Goal: Obtain resource: Obtain resource

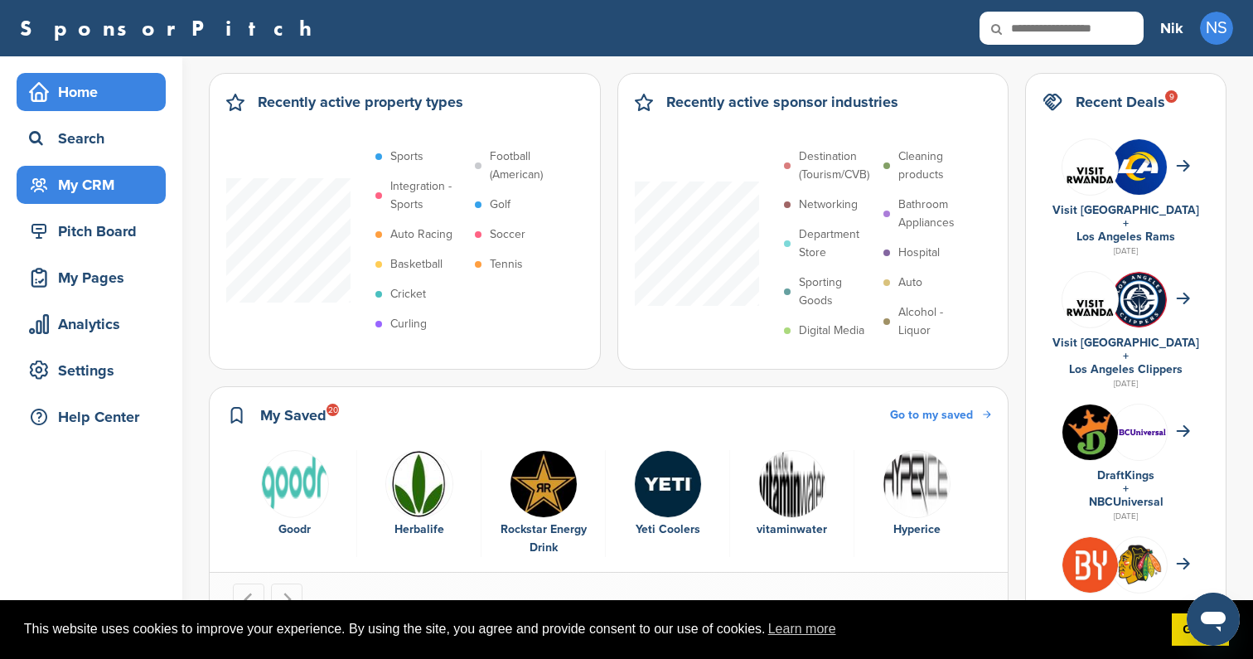
click at [104, 191] on div "My CRM" at bounding box center [95, 185] width 141 height 30
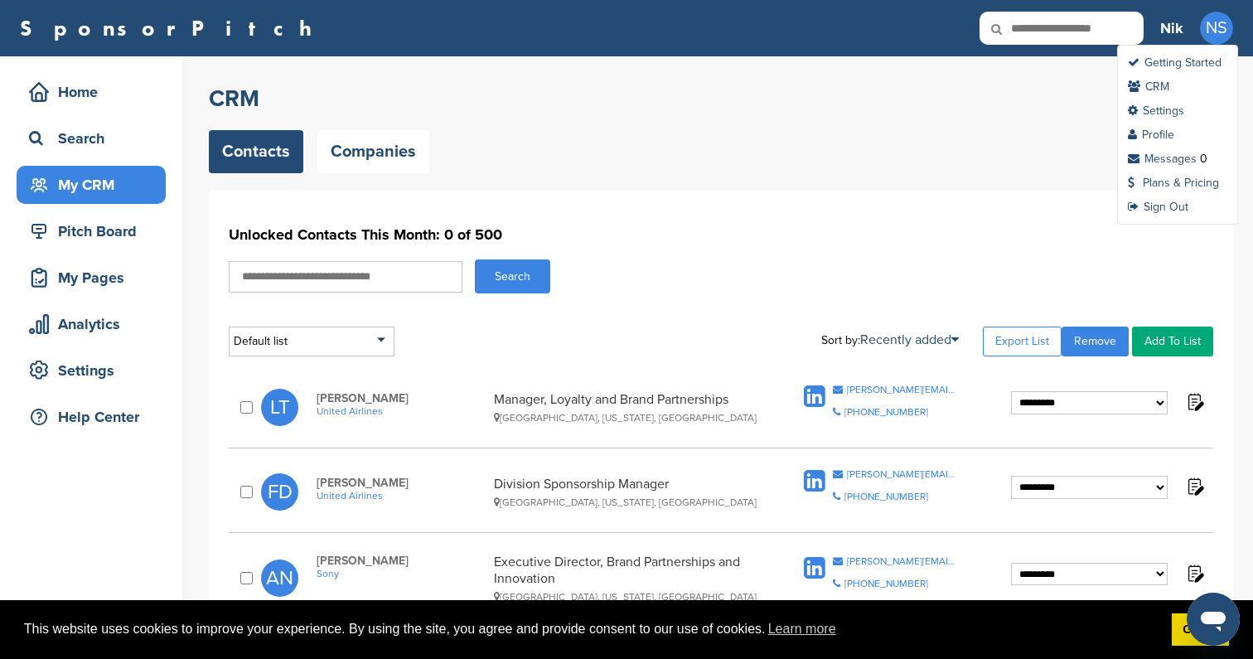
click at [1216, 35] on span "NS" at bounding box center [1216, 28] width 33 height 33
click at [1194, 184] on link "Plans & Pricing" at bounding box center [1173, 183] width 91 height 14
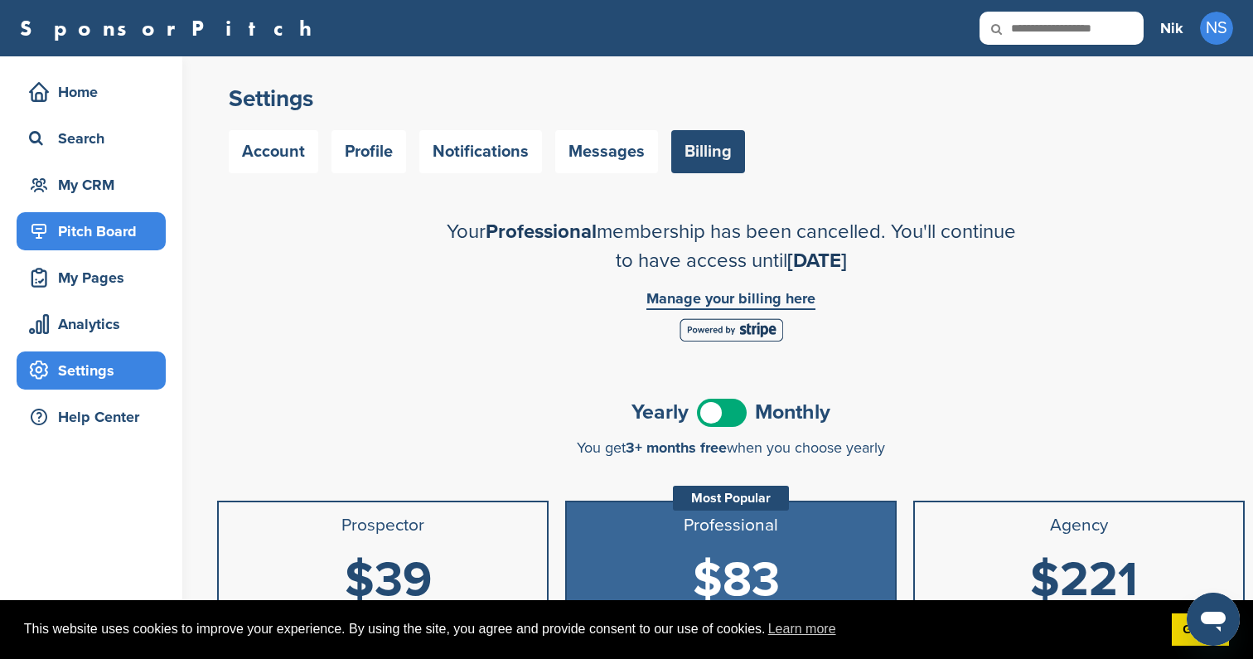
click at [116, 219] on div "Pitch Board" at bounding box center [95, 231] width 141 height 30
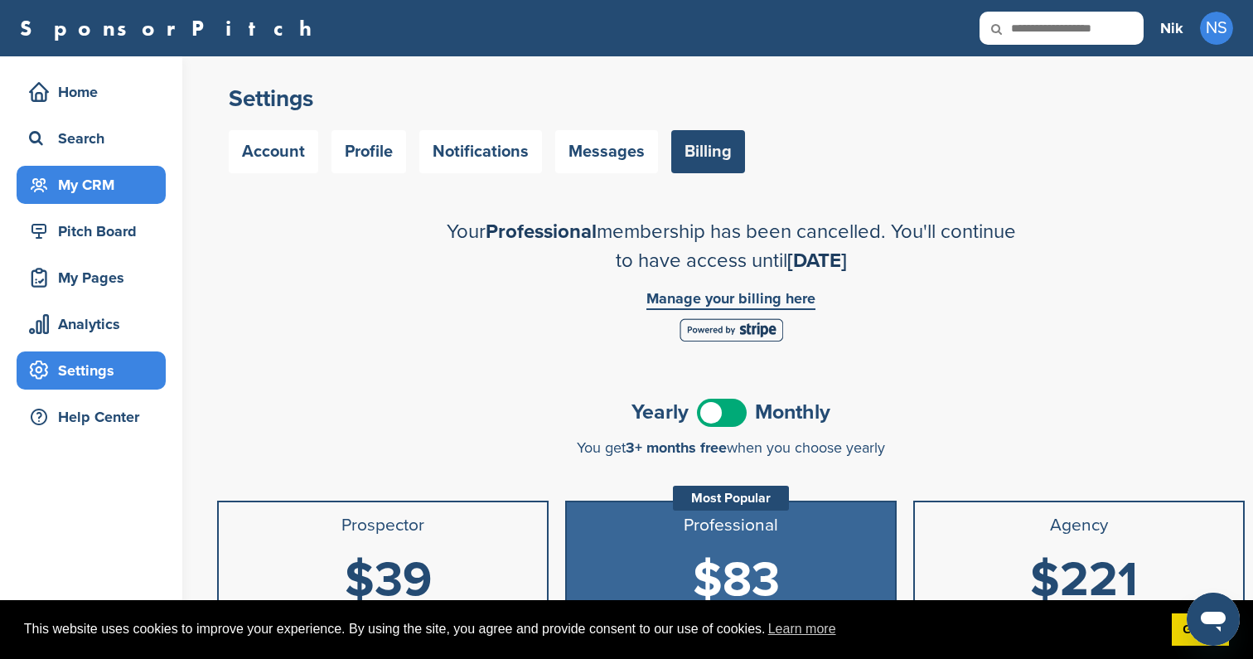
click at [121, 186] on div "My CRM" at bounding box center [95, 185] width 141 height 30
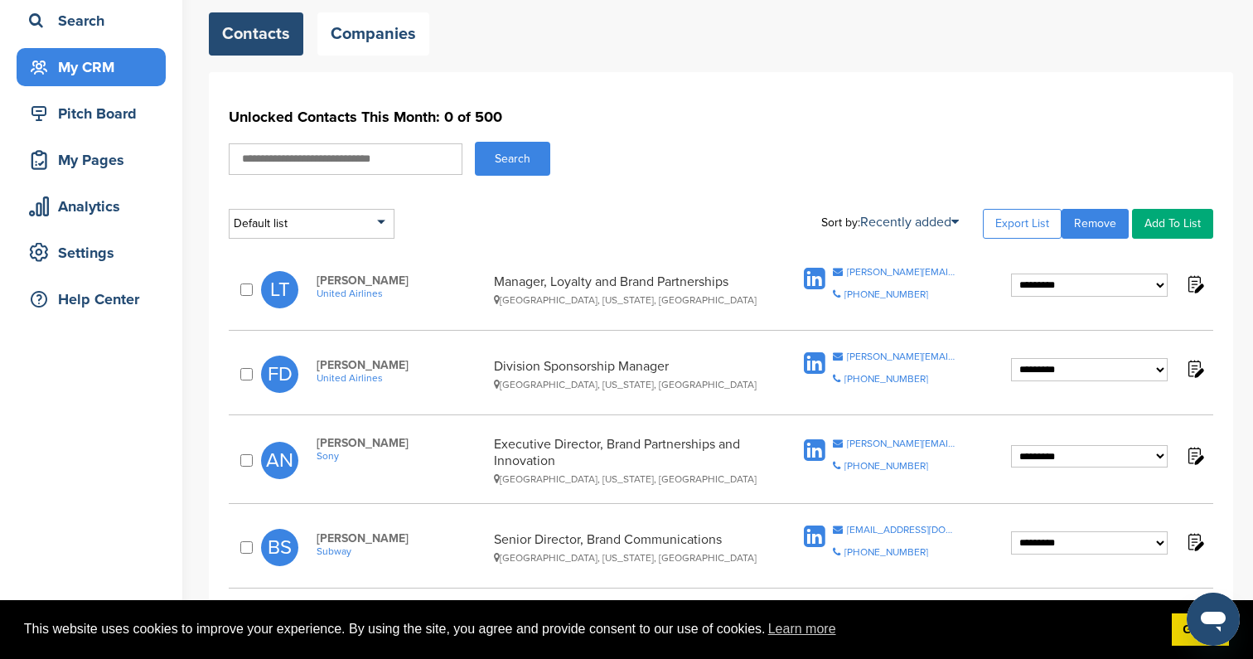
scroll to position [121, 0]
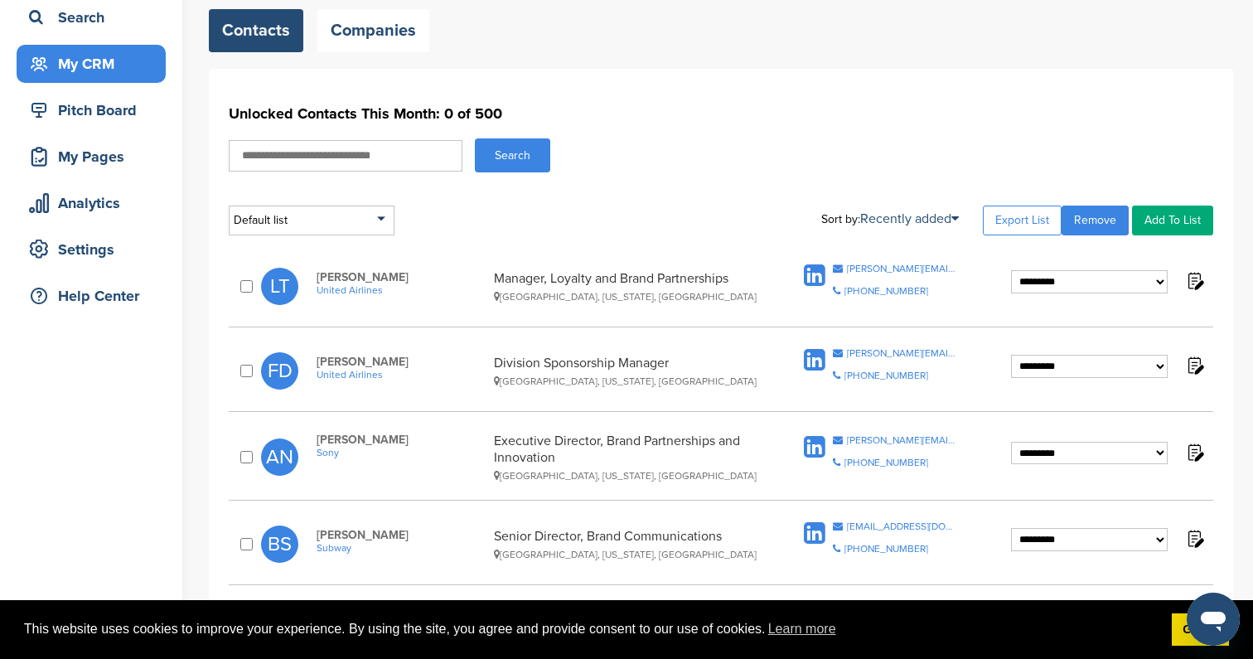
click at [357, 293] on span "United Airlines" at bounding box center [401, 290] width 169 height 12
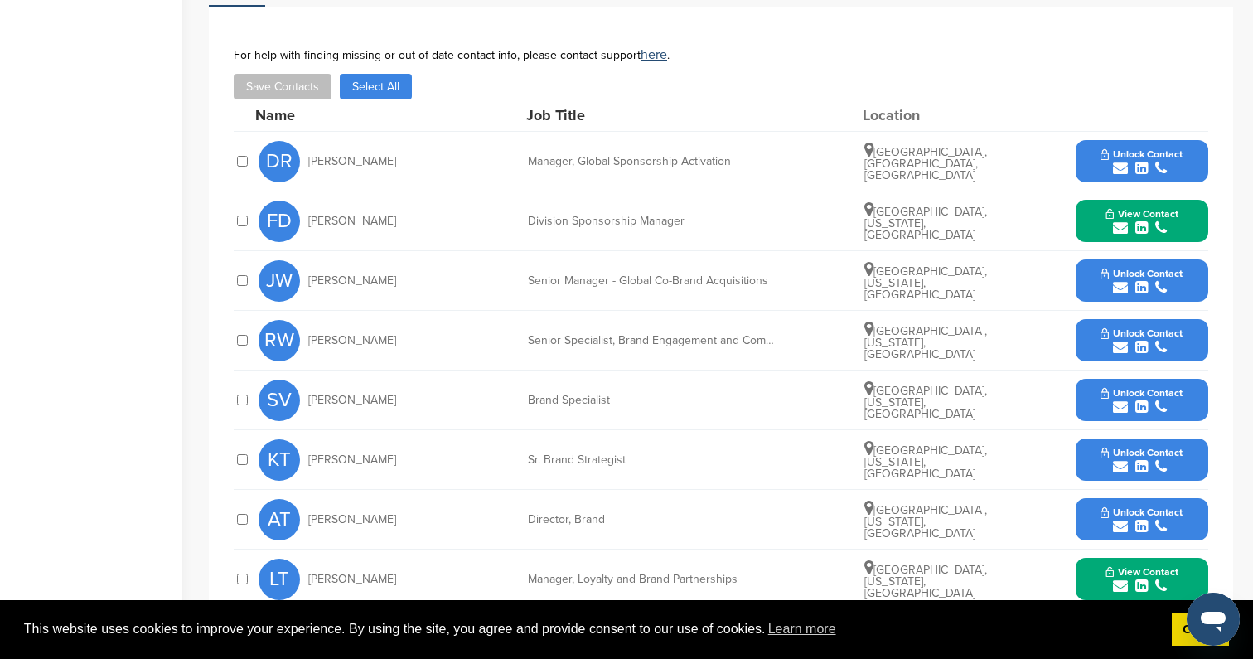
scroll to position [717, 0]
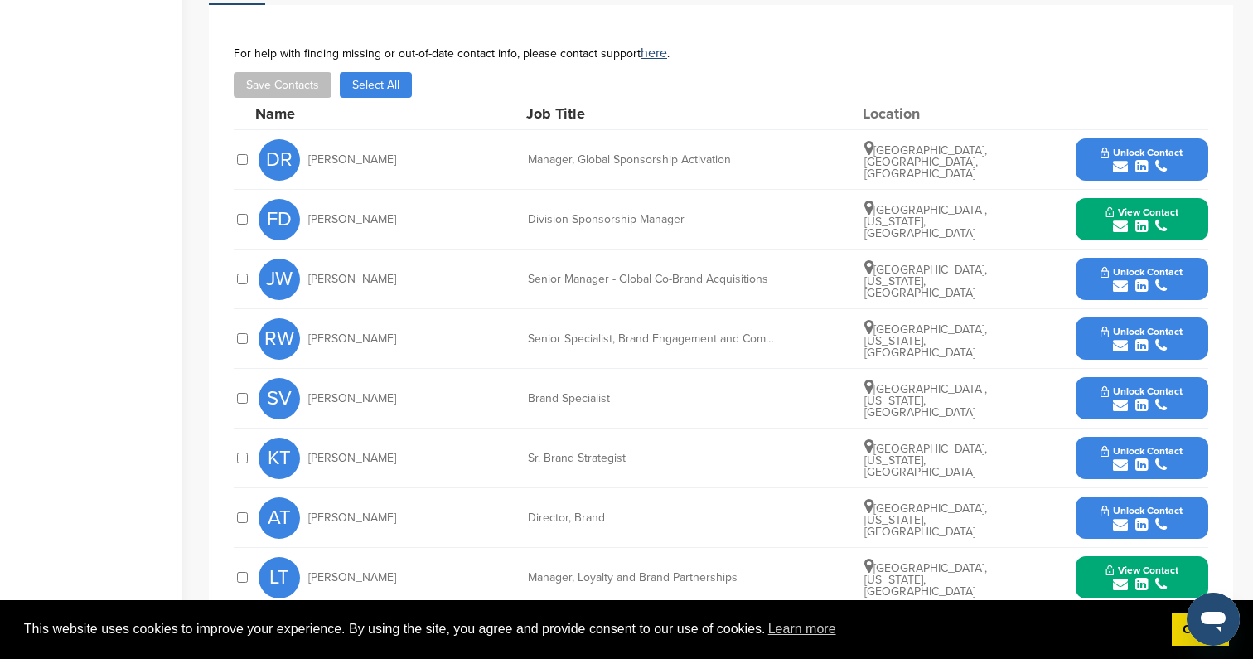
click at [1135, 154] on span "Unlock Contact" at bounding box center [1142, 153] width 82 height 12
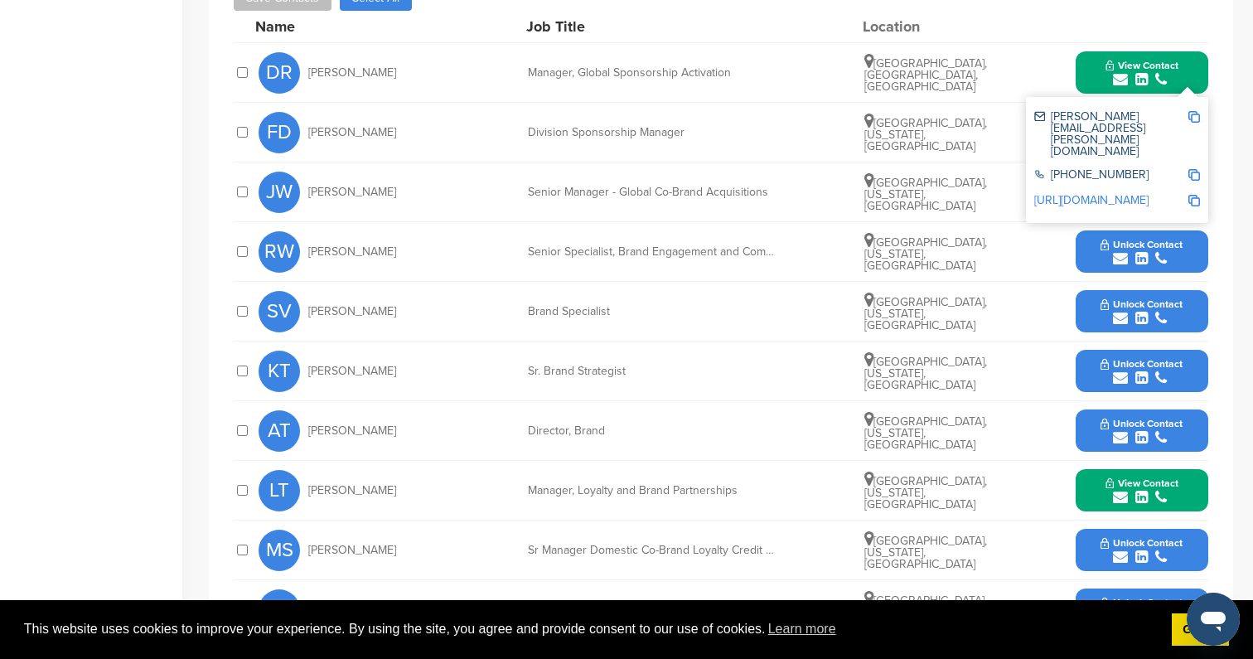
scroll to position [805, 0]
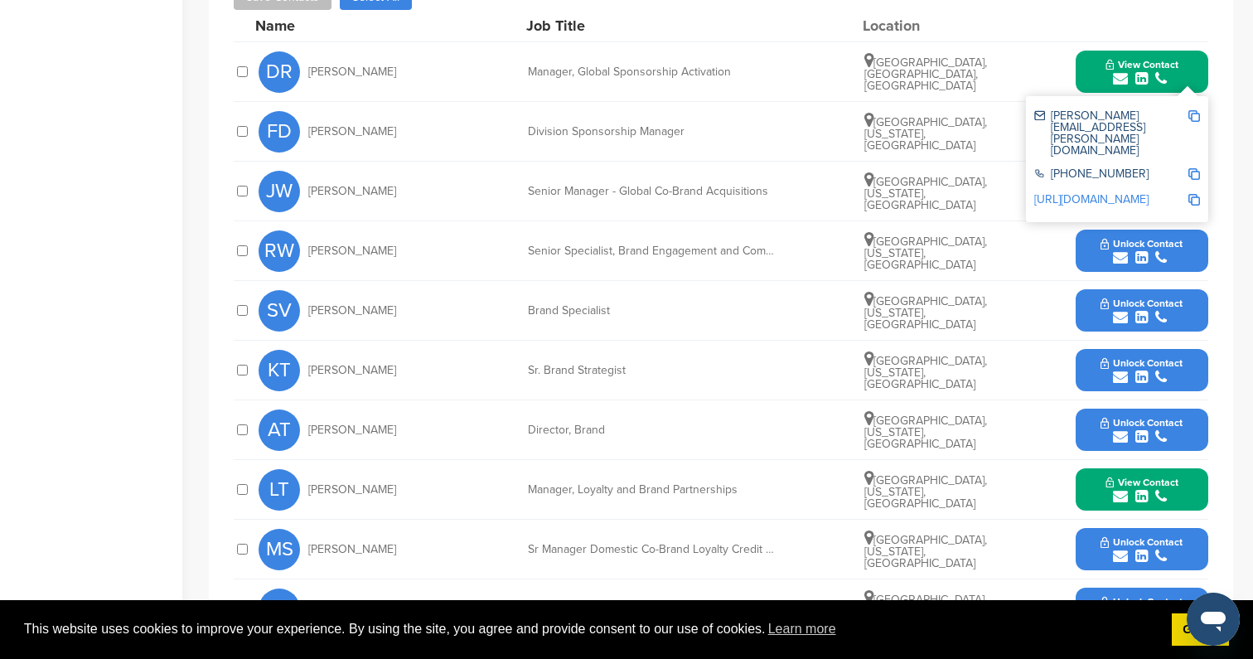
click at [1153, 313] on div "submit" at bounding box center [1142, 318] width 82 height 16
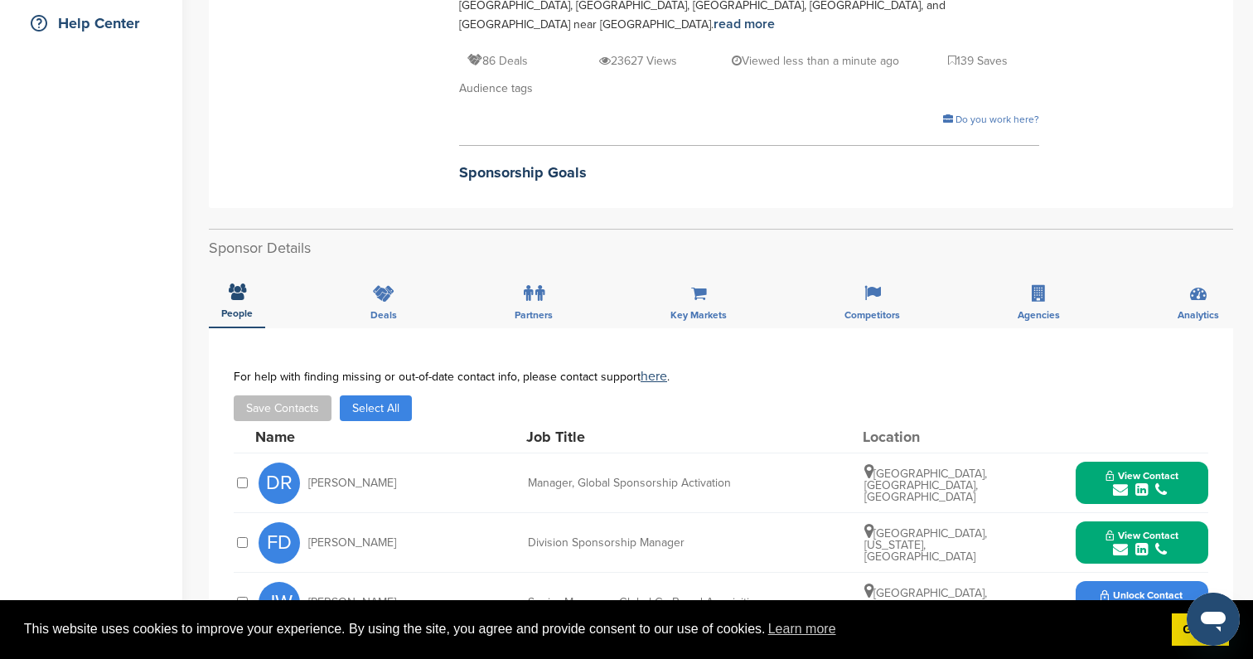
scroll to position [104, 0]
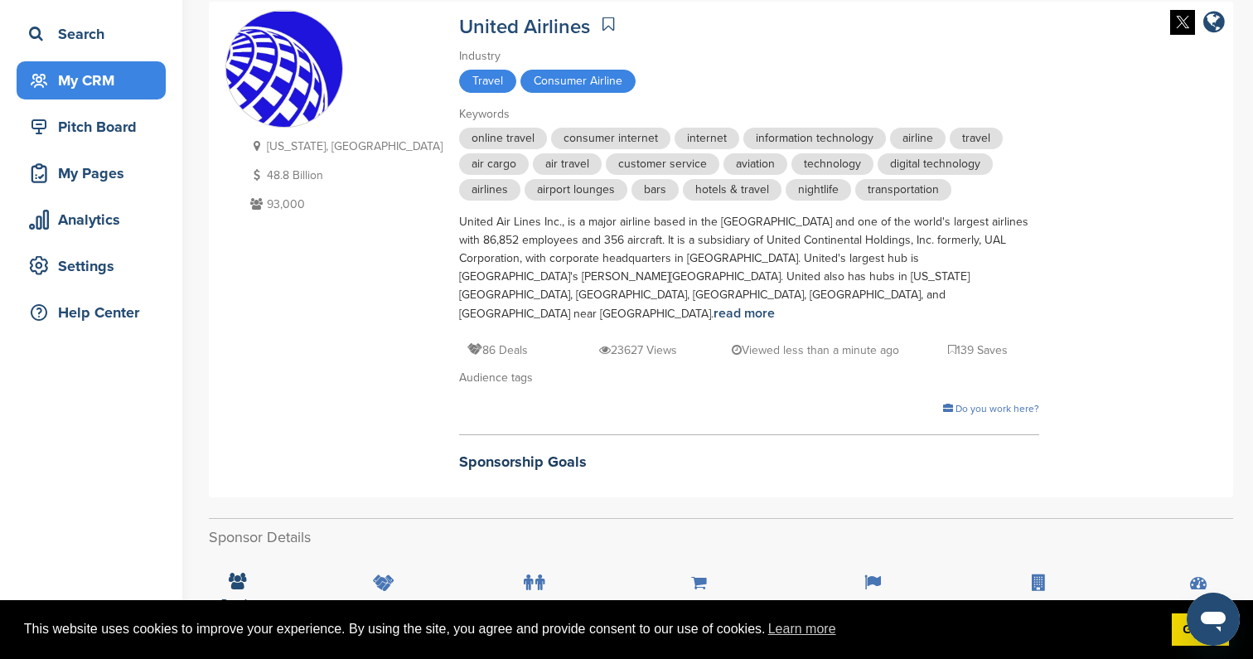
click at [127, 80] on div "My CRM" at bounding box center [95, 80] width 141 height 30
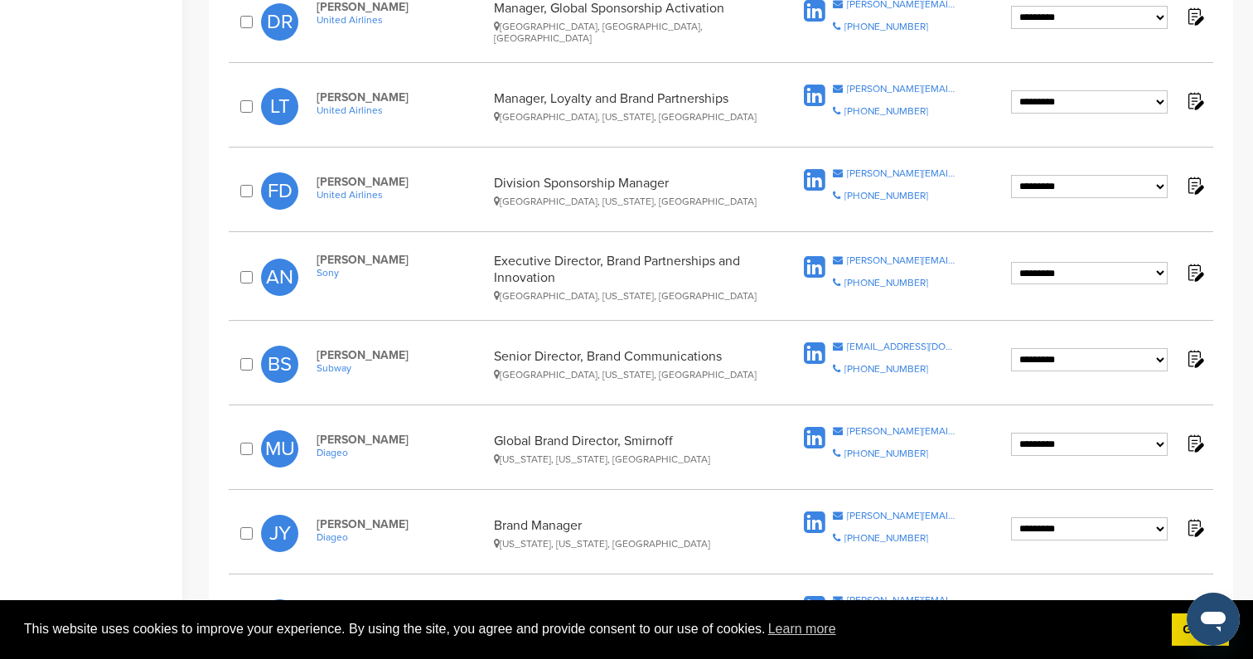
scroll to position [489, 0]
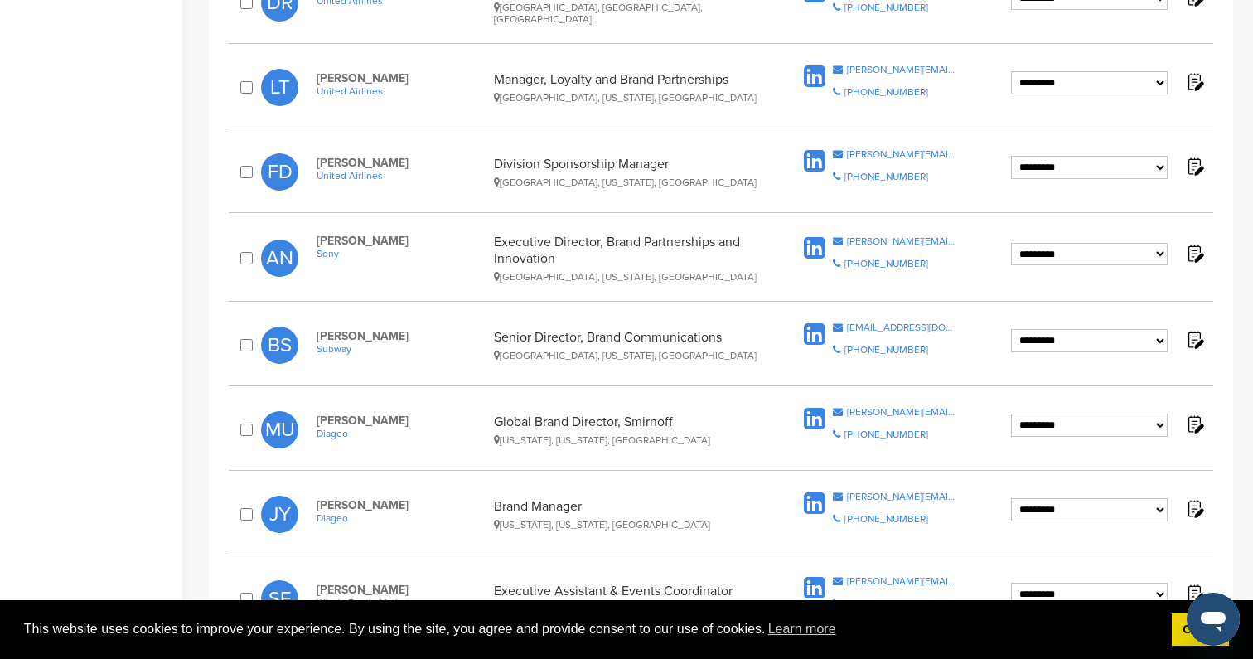
click at [341, 348] on span "Subway" at bounding box center [401, 349] width 169 height 12
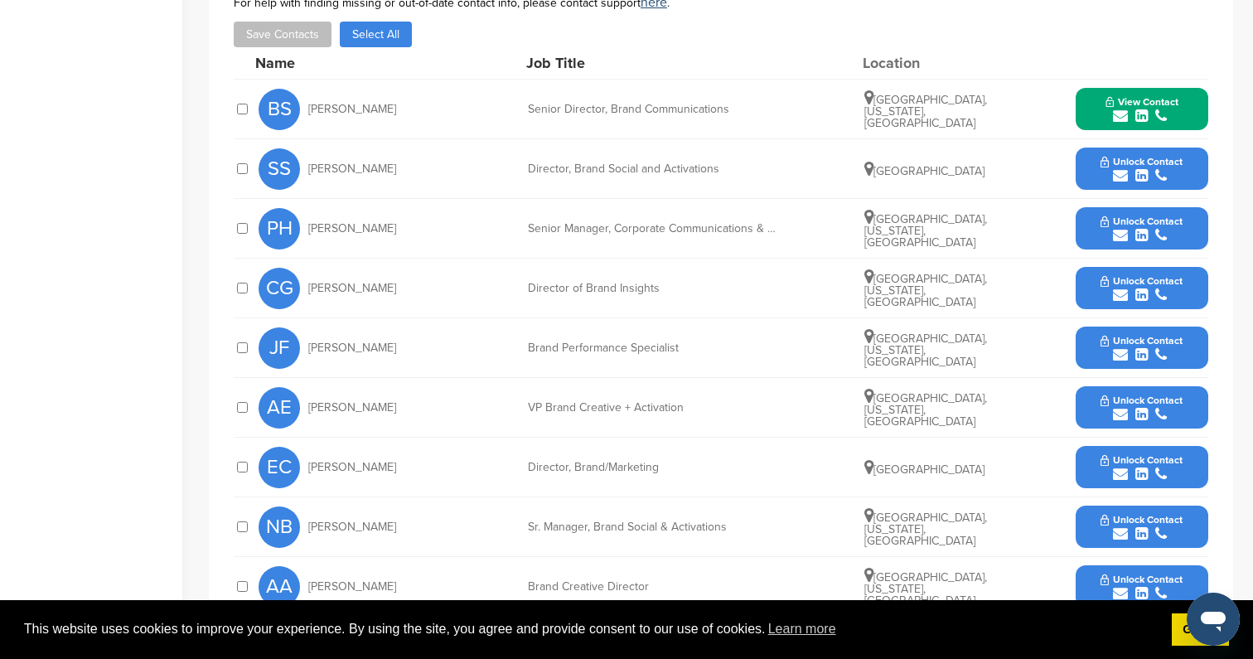
scroll to position [784, 0]
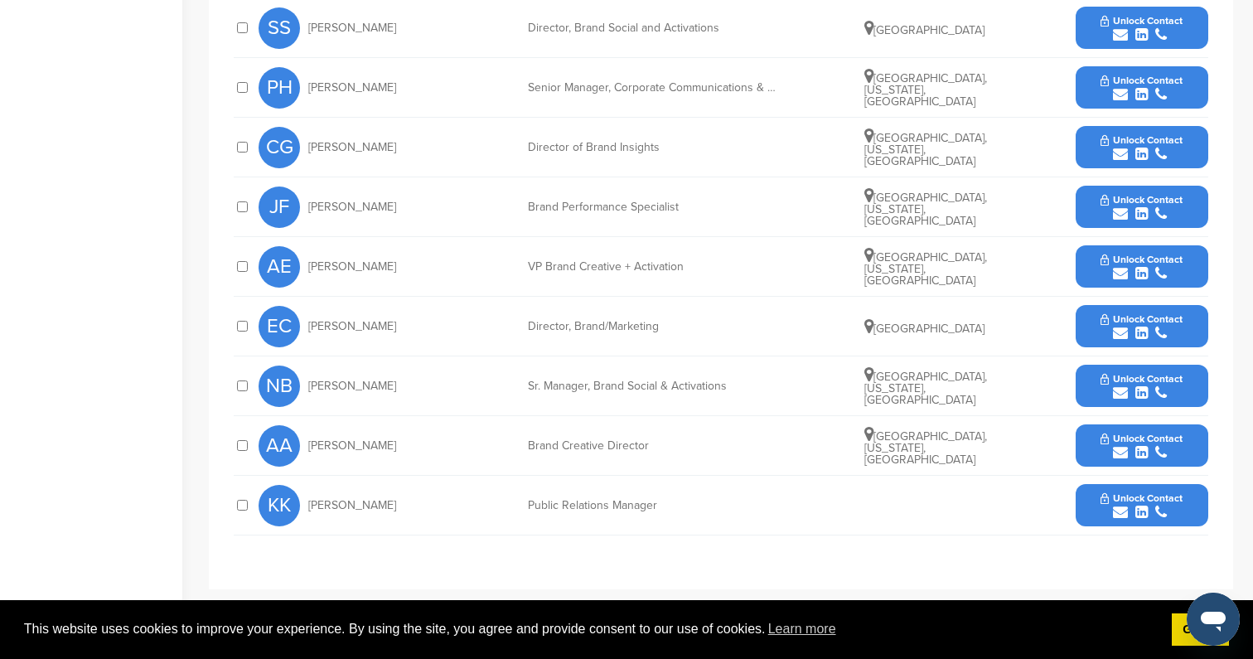
click at [1100, 42] on button "Unlock Contact" at bounding box center [1142, 28] width 122 height 50
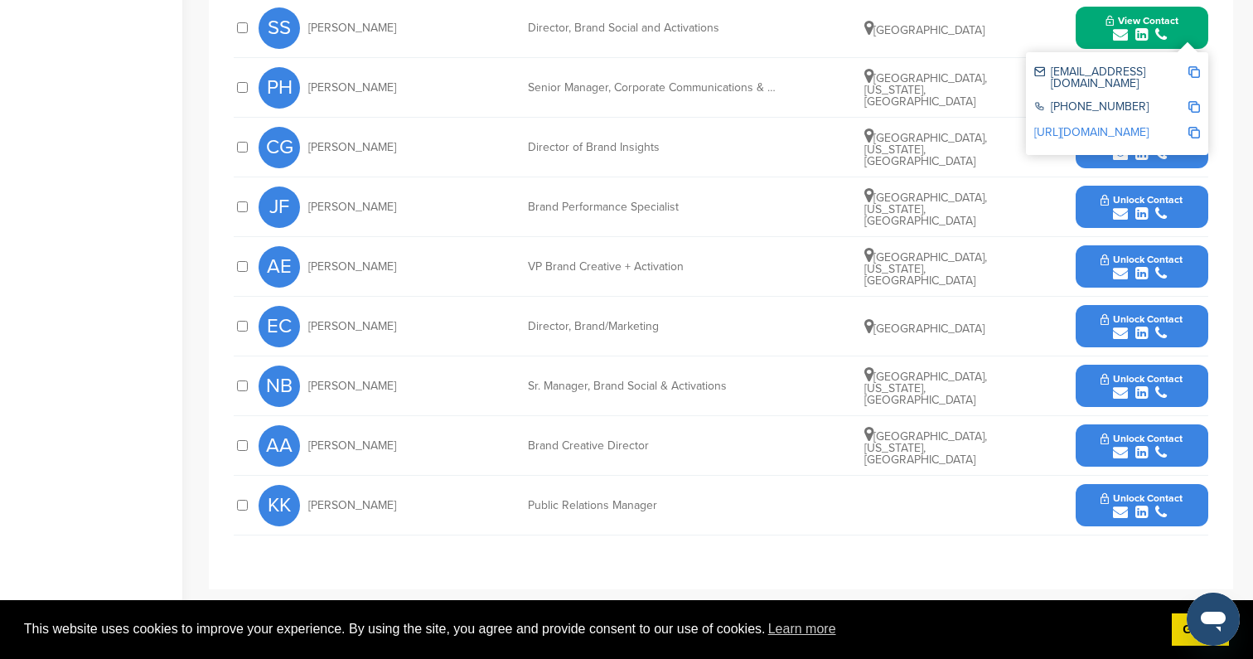
click at [1108, 219] on div "submit" at bounding box center [1142, 214] width 82 height 16
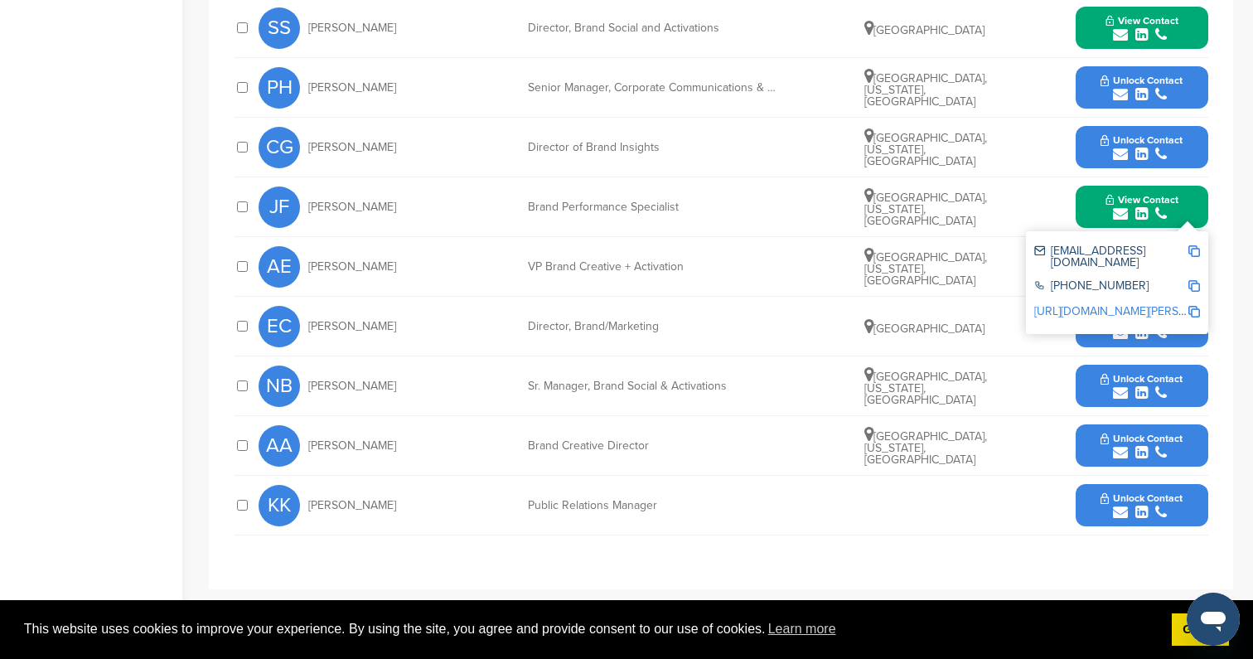
click at [1139, 402] on button "Unlock Contact" at bounding box center [1142, 386] width 122 height 50
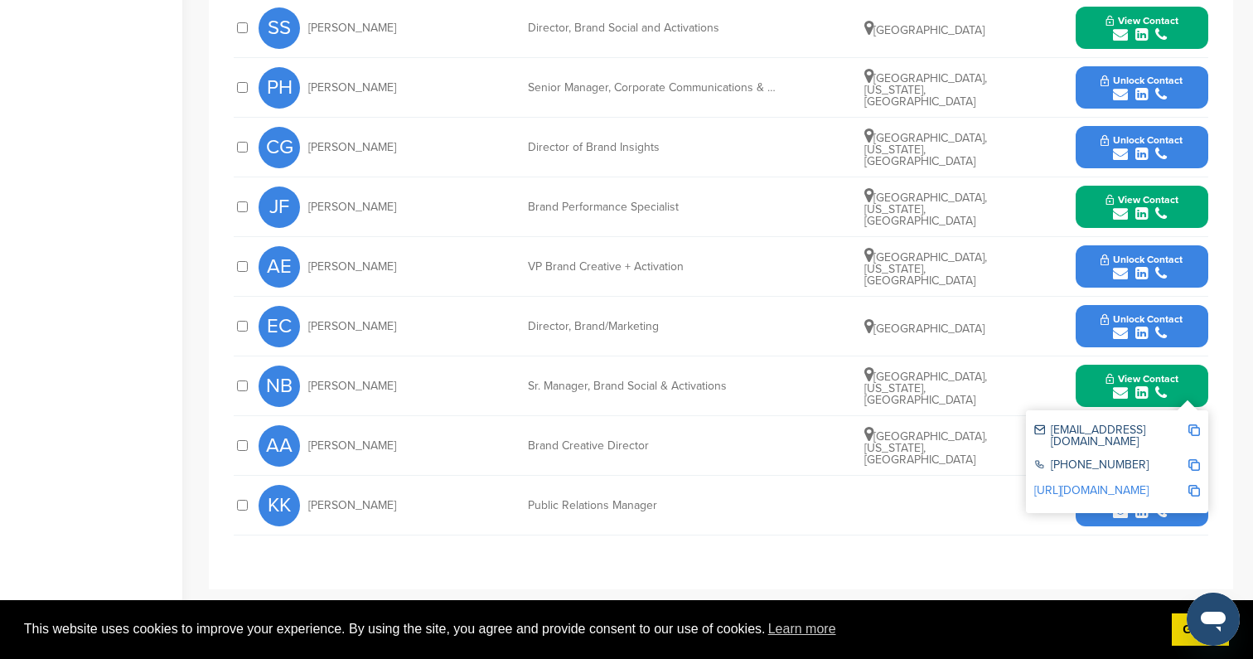
scroll to position [0, 0]
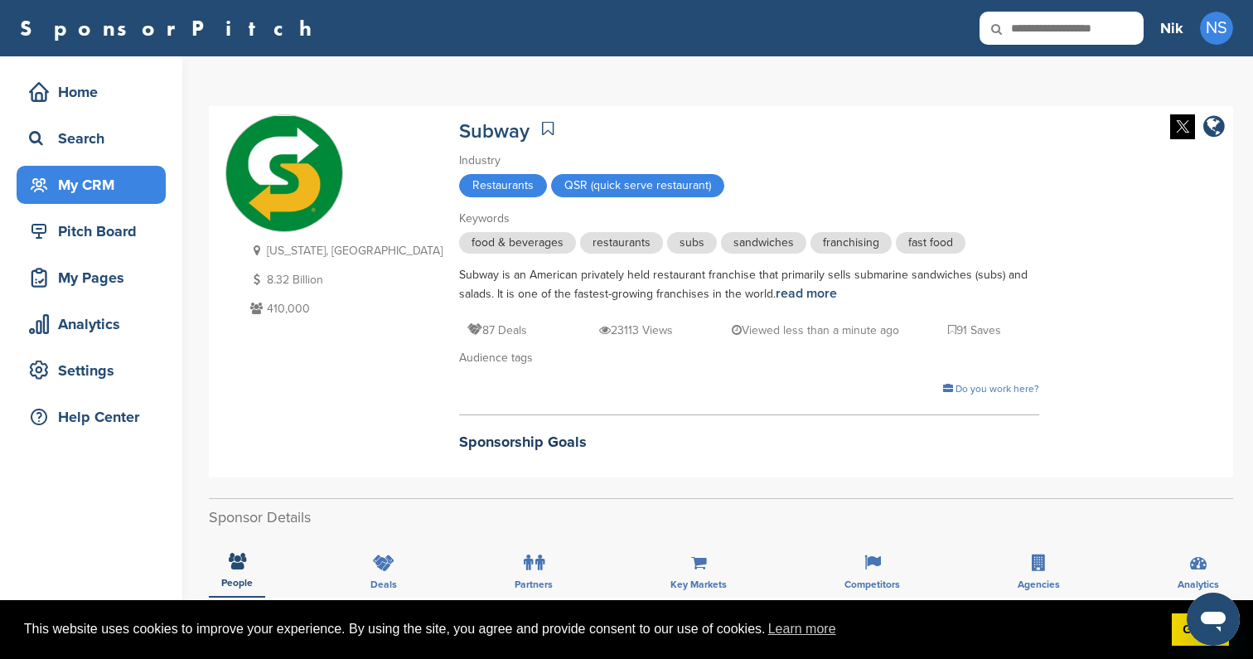
click at [116, 171] on div "My CRM" at bounding box center [95, 185] width 141 height 30
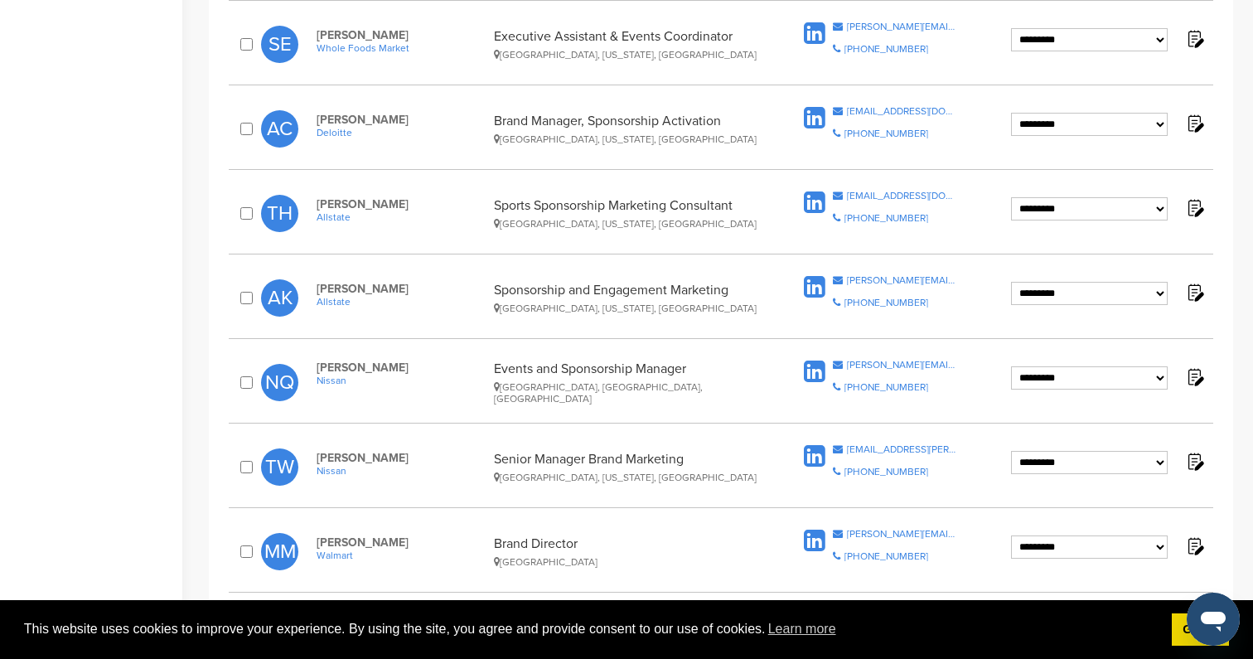
scroll to position [1407, 0]
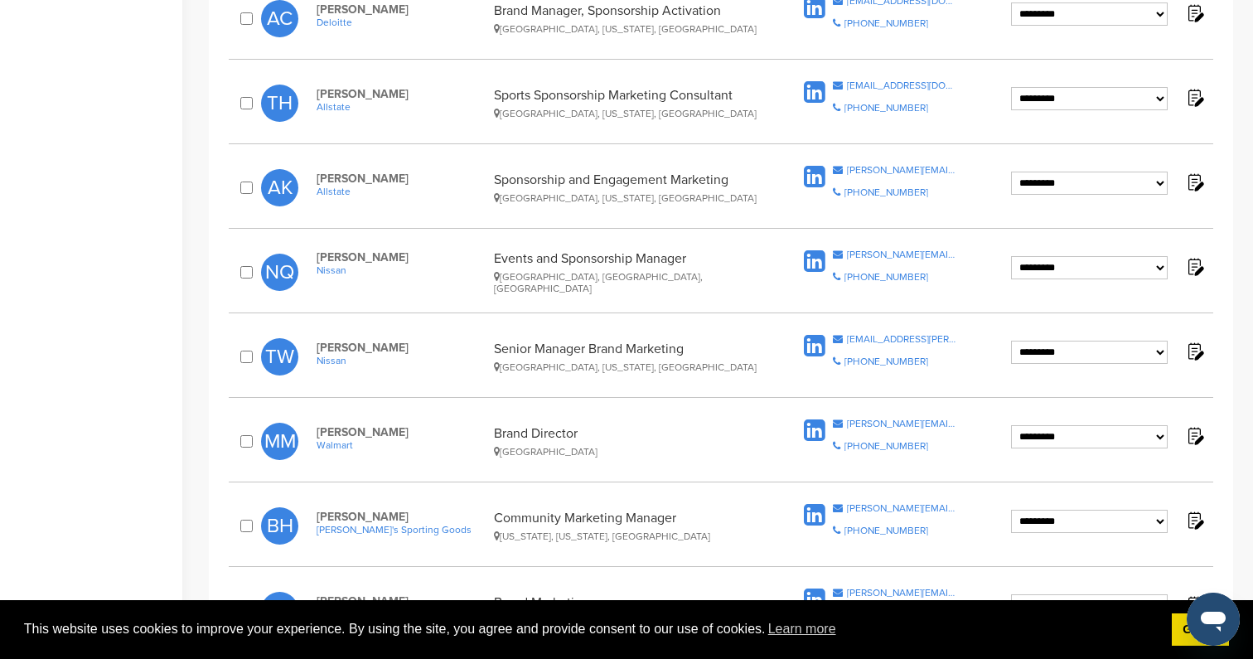
click at [329, 269] on span "Nissan" at bounding box center [401, 270] width 169 height 12
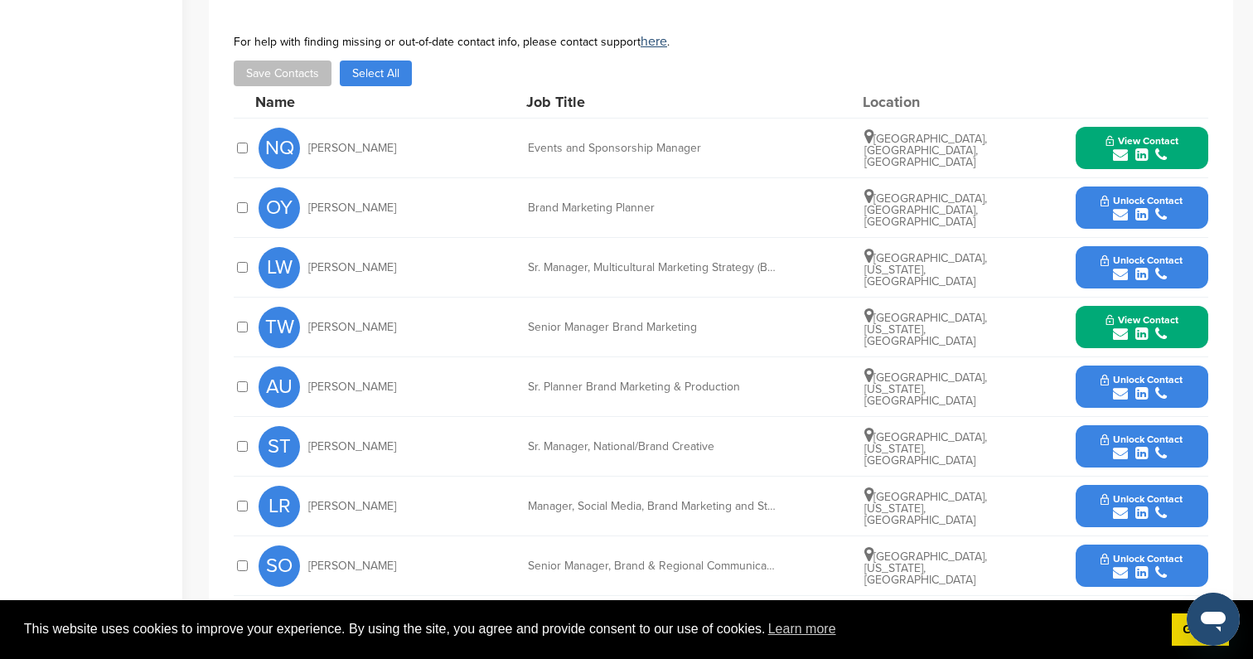
scroll to position [503, 0]
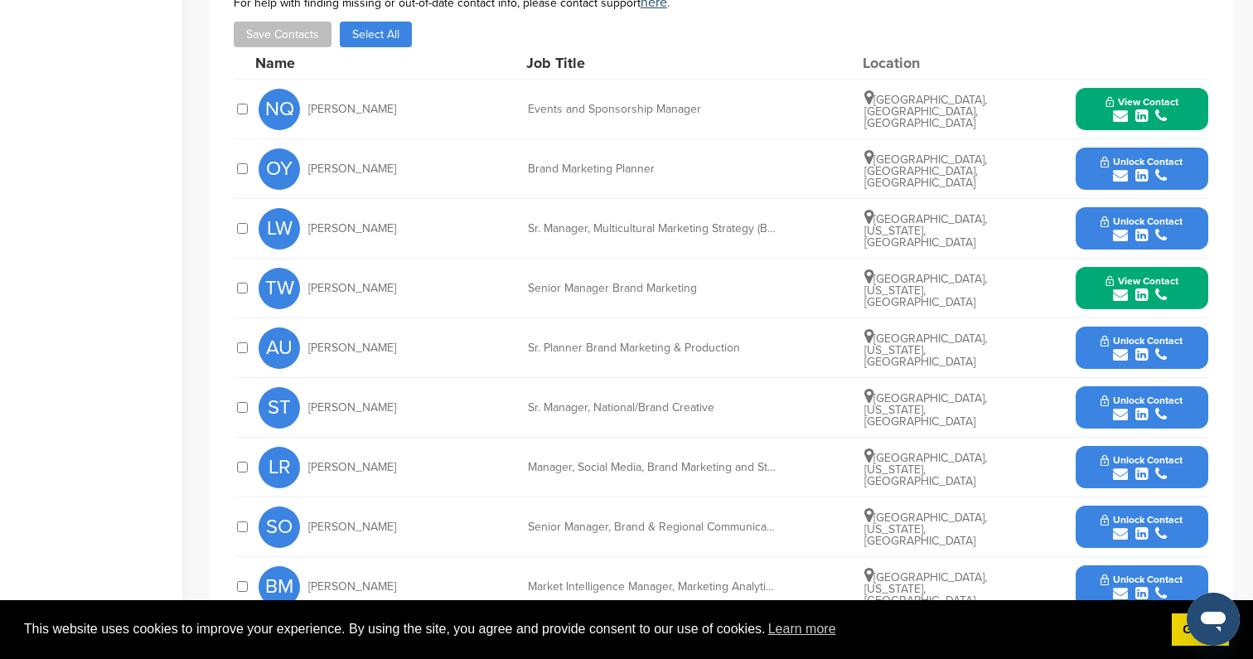
click at [1125, 163] on span "Unlock Contact" at bounding box center [1142, 162] width 82 height 12
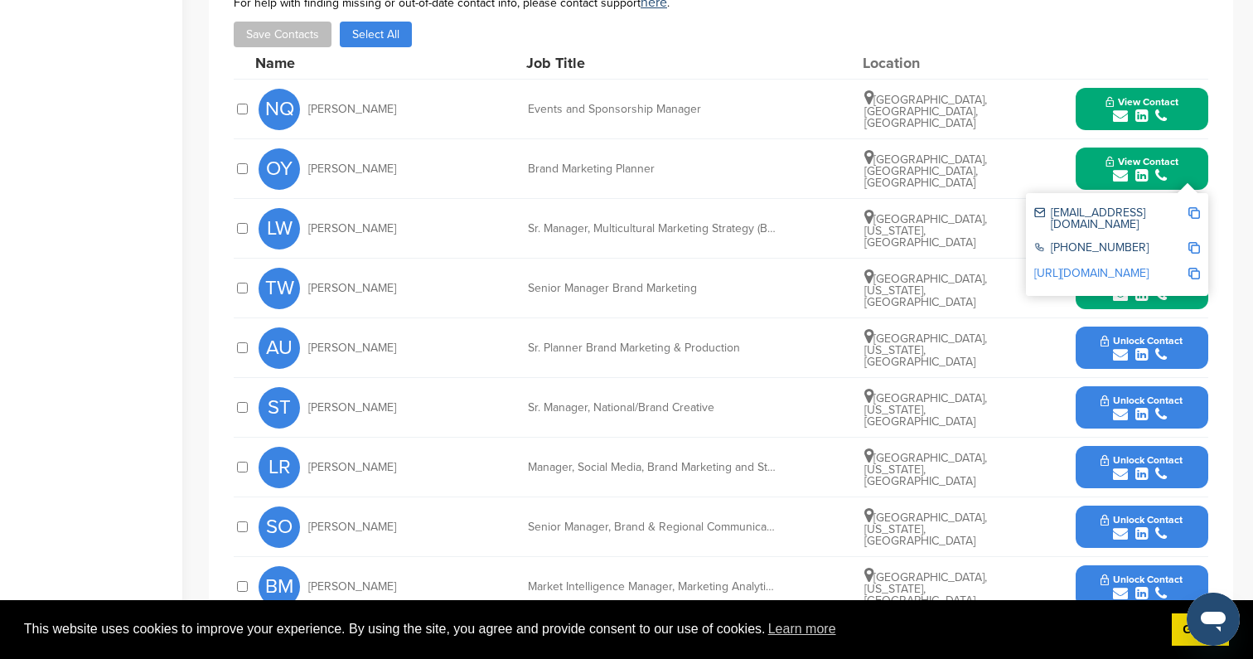
click at [1121, 391] on button "Unlock Contact" at bounding box center [1142, 408] width 122 height 50
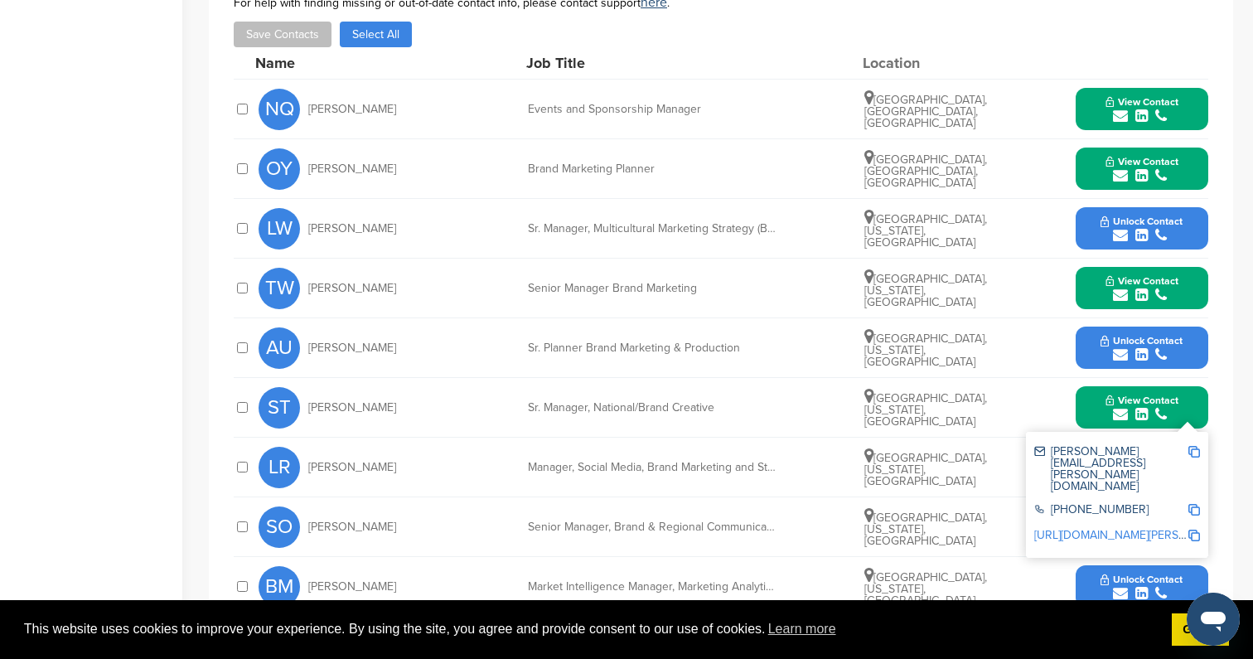
click at [1130, 351] on div "submit" at bounding box center [1142, 355] width 82 height 16
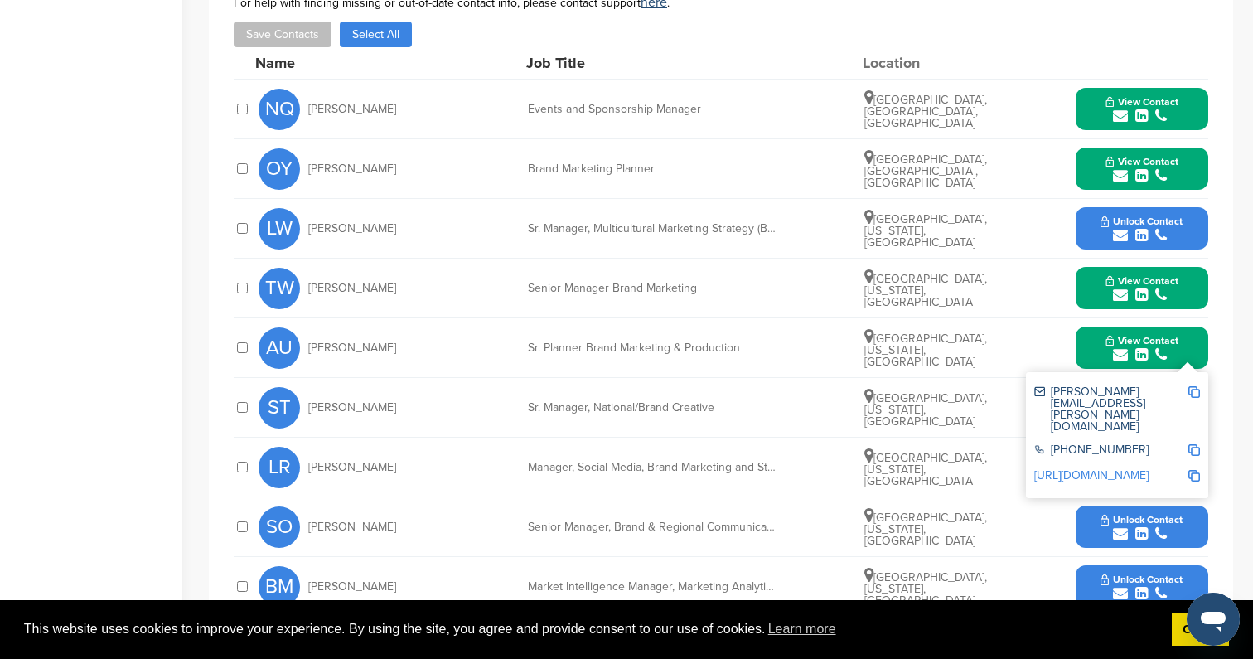
click at [1147, 224] on span "Unlock Contact" at bounding box center [1142, 221] width 82 height 12
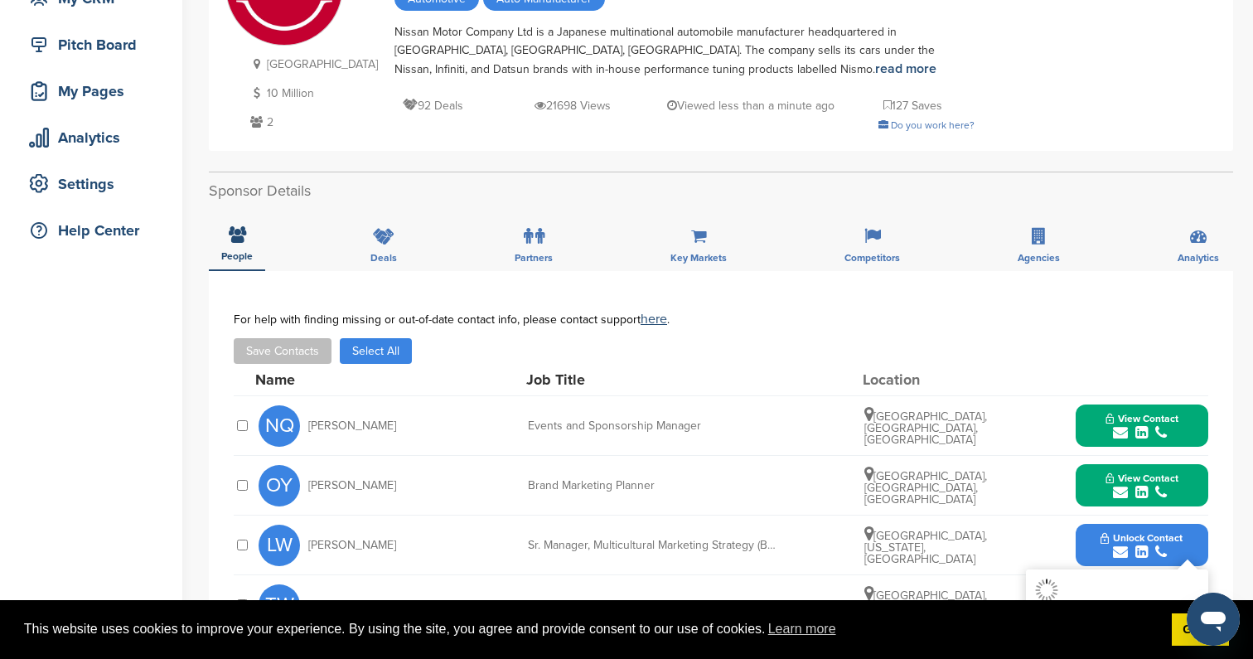
scroll to position [0, 0]
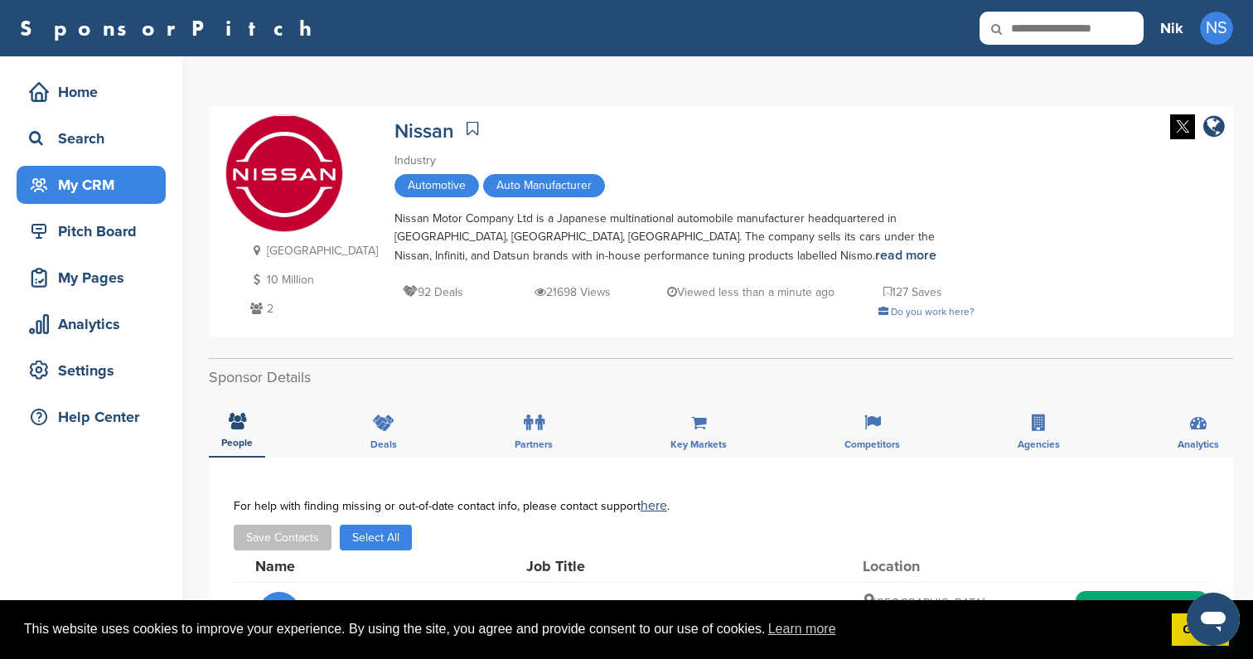
click at [106, 177] on div "My CRM" at bounding box center [95, 185] width 141 height 30
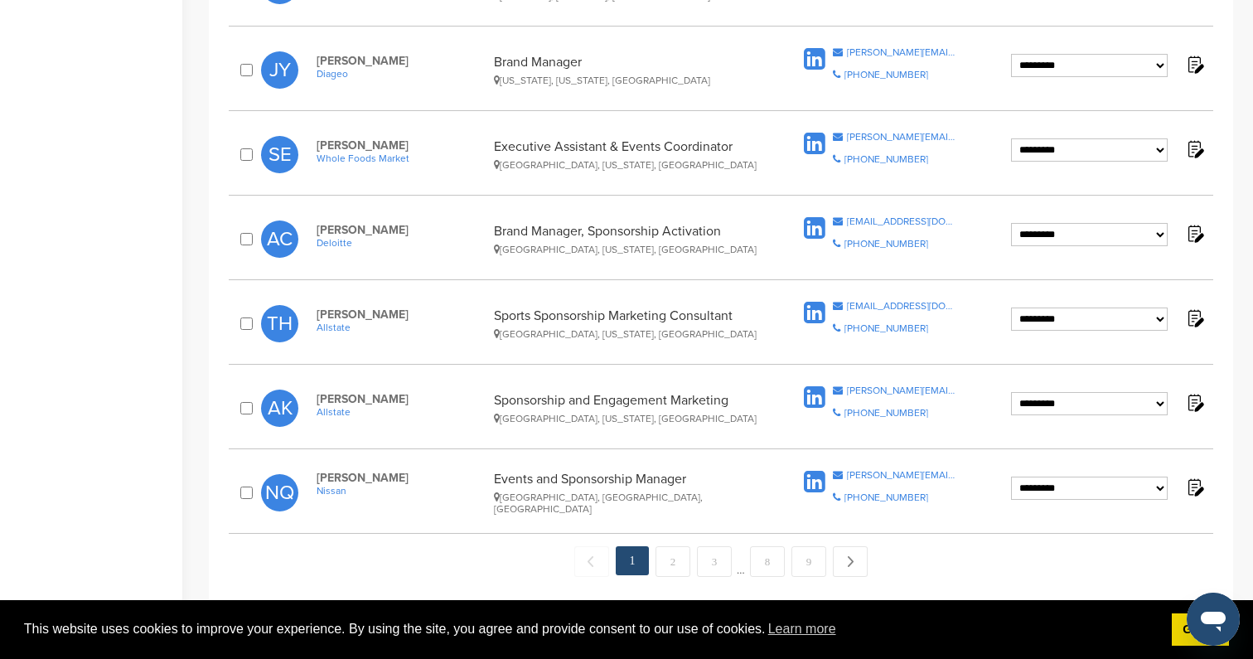
scroll to position [1533, 0]
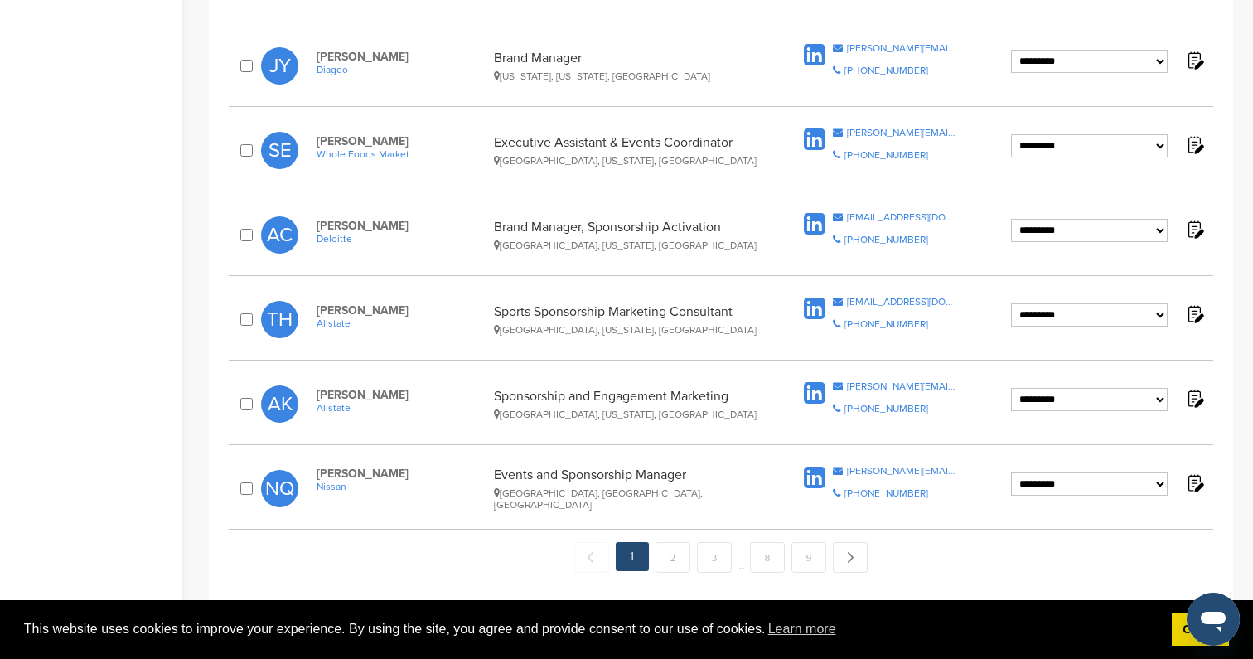
click at [339, 404] on span "Allstate" at bounding box center [401, 408] width 169 height 12
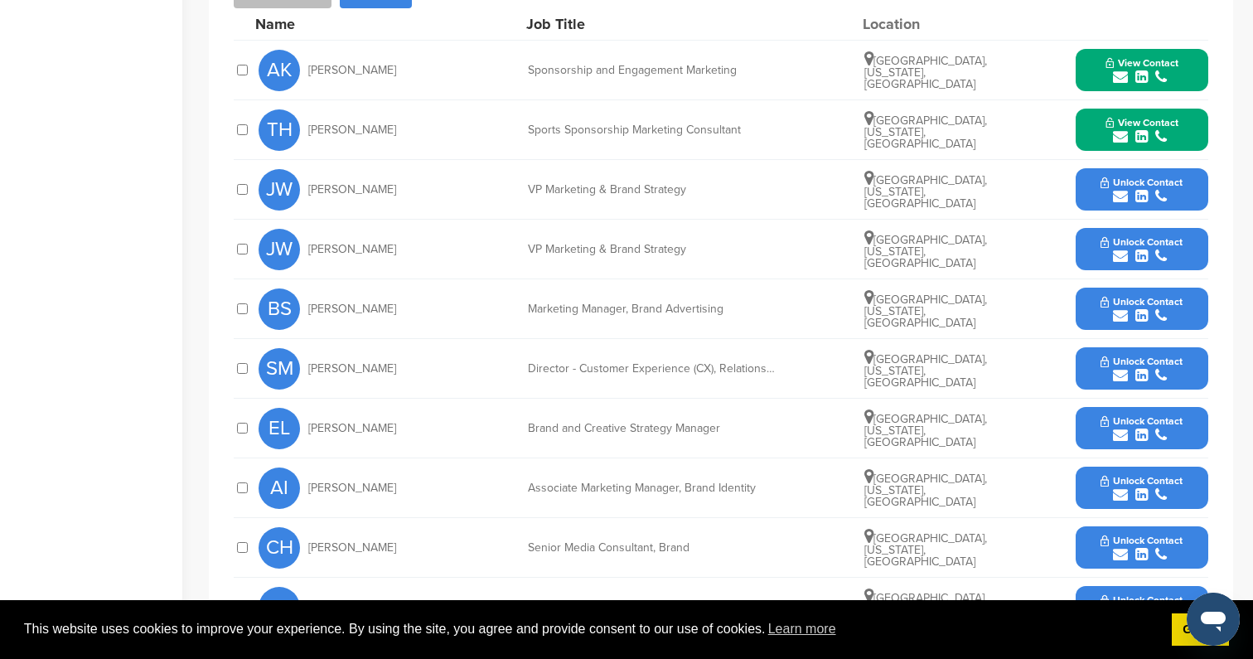
scroll to position [798, 0]
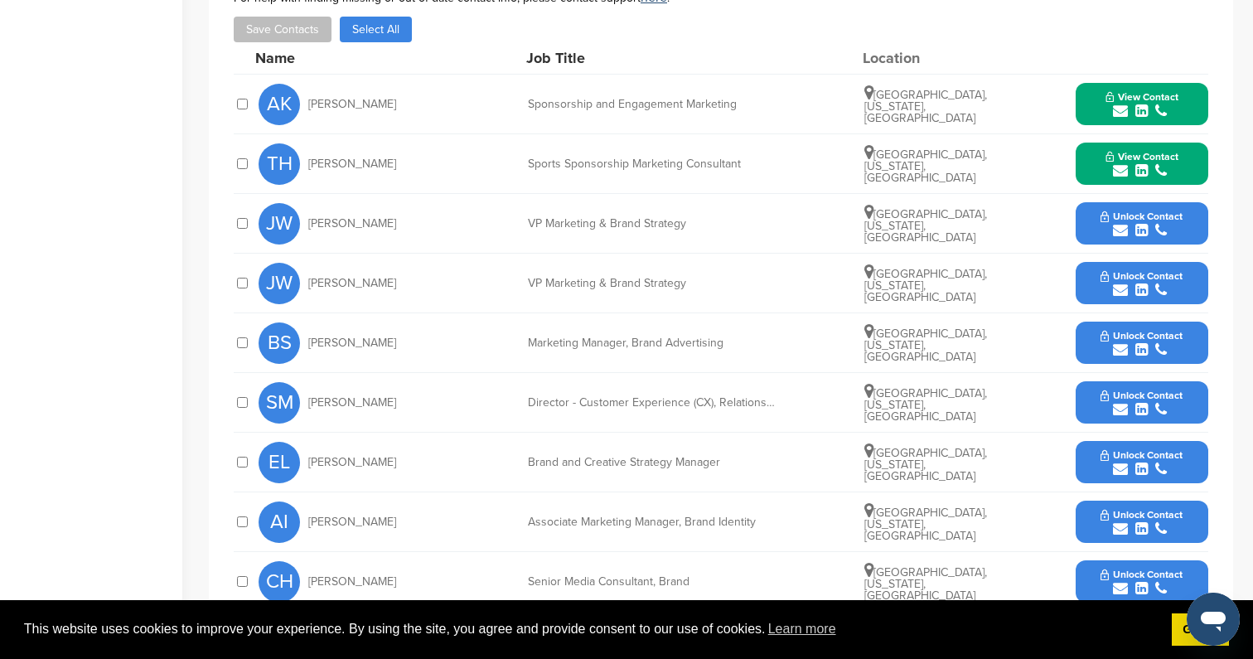
click at [1097, 199] on button "Unlock Contact" at bounding box center [1142, 224] width 122 height 50
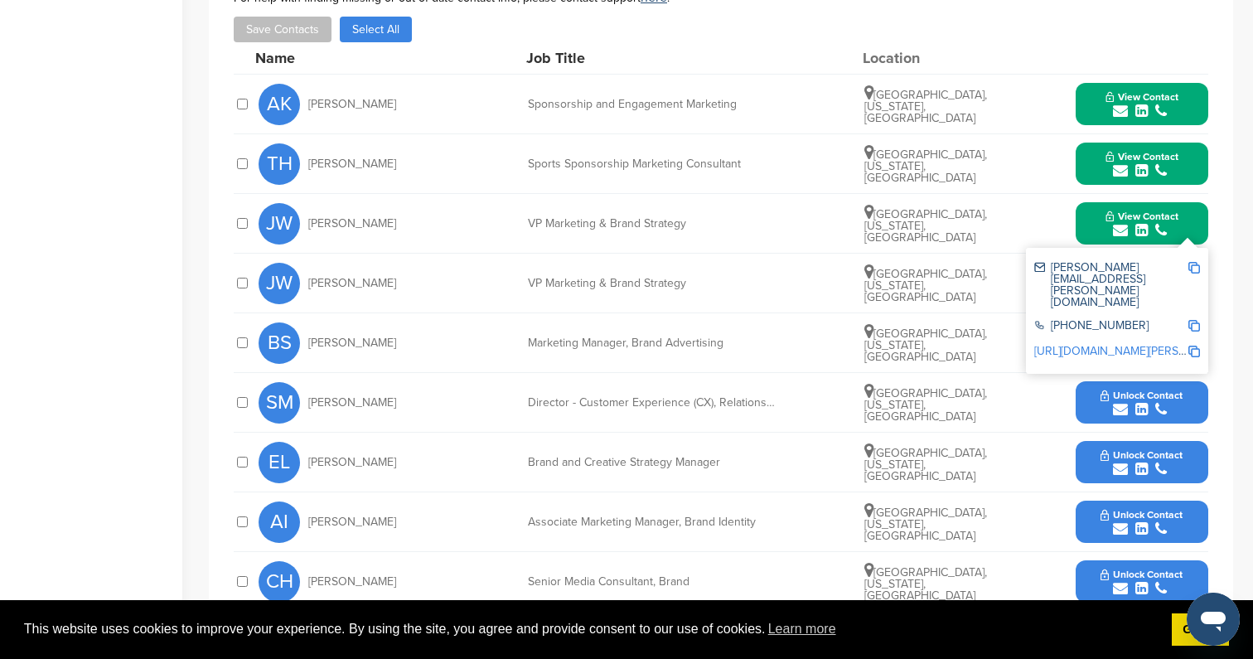
click at [1160, 342] on icon "submit" at bounding box center [1161, 349] width 12 height 15
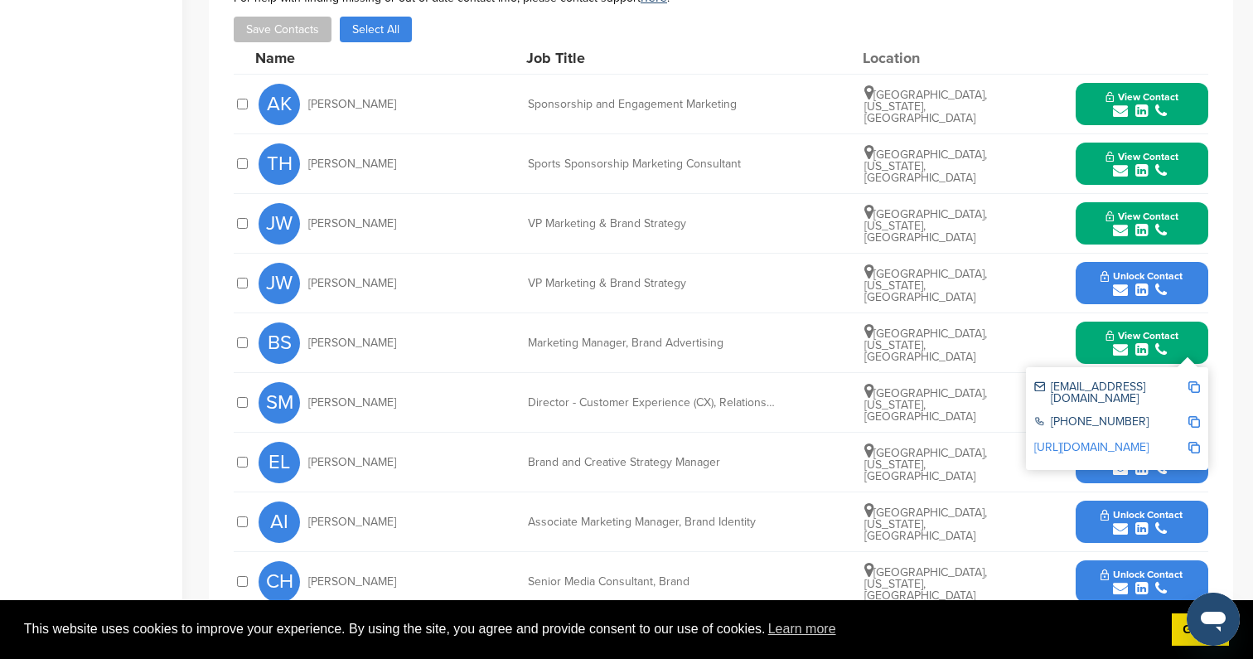
click at [1140, 462] on icon "submit" at bounding box center [1141, 469] width 12 height 15
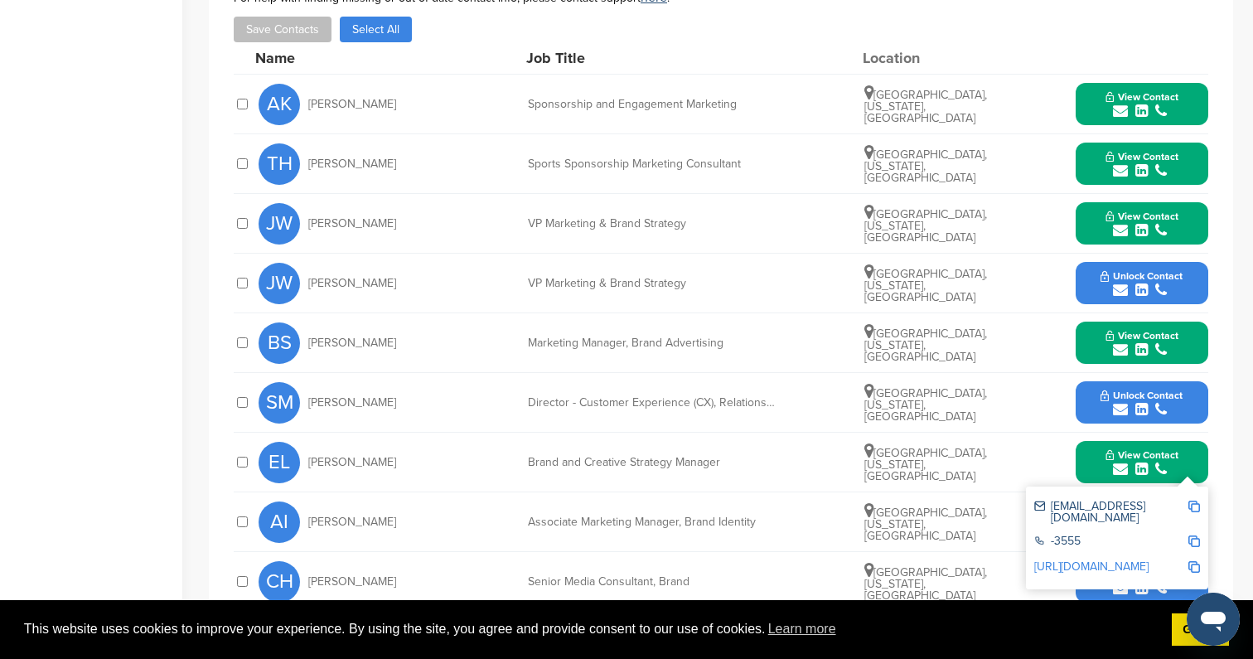
click at [1139, 390] on span "Unlock Contact" at bounding box center [1142, 396] width 82 height 12
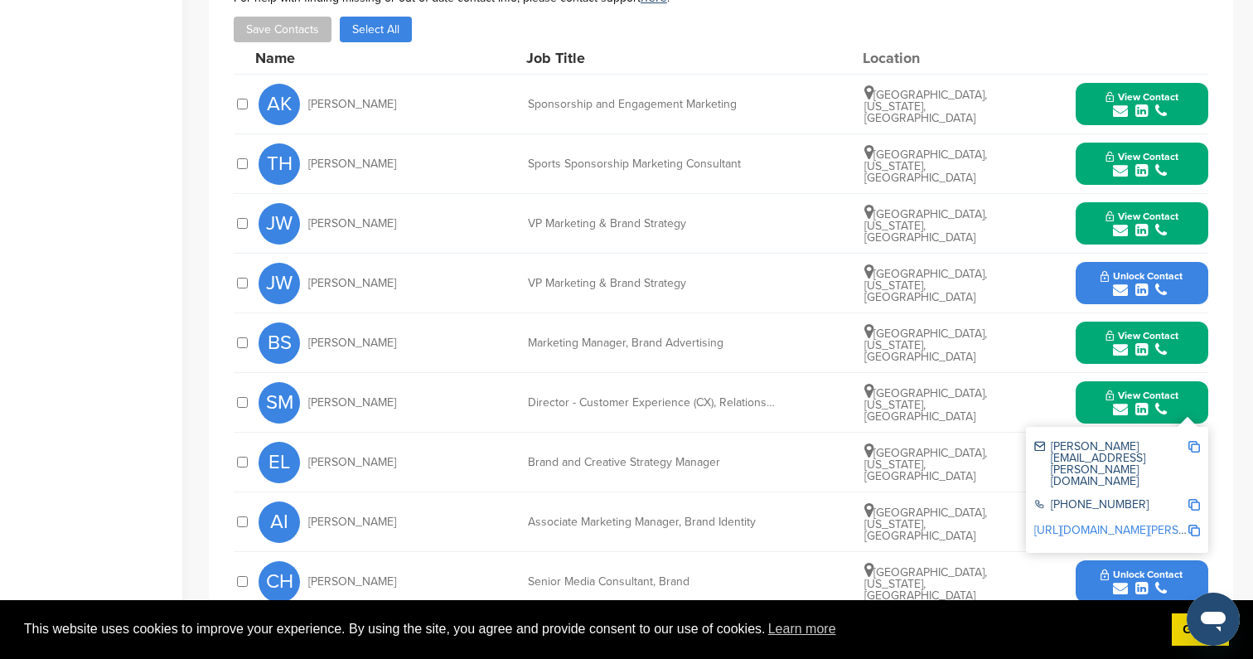
click at [1166, 497] on button "Unlock Contact" at bounding box center [1142, 522] width 122 height 50
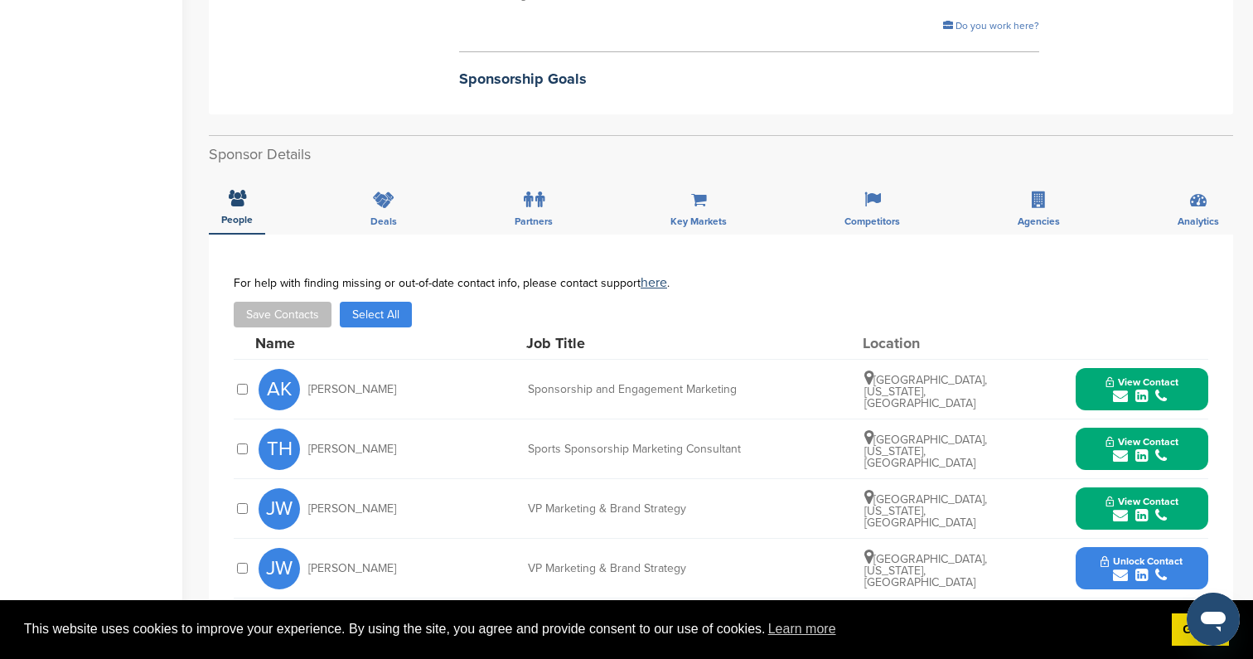
scroll to position [0, 0]
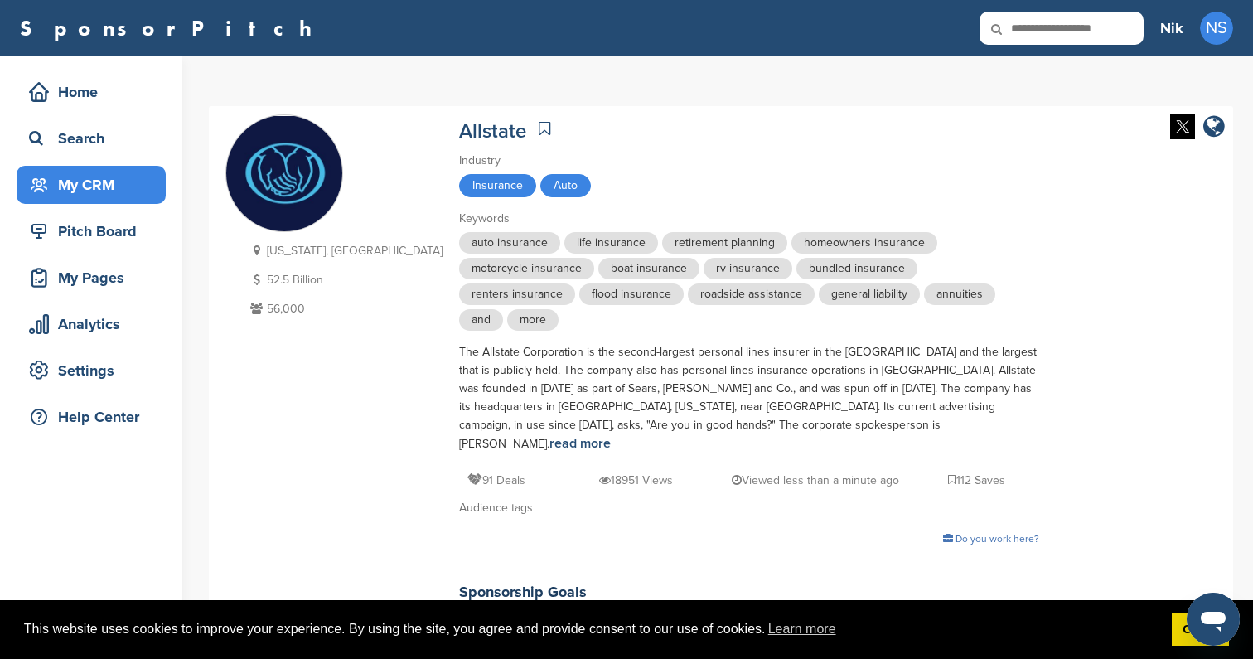
click at [92, 176] on div "My CRM" at bounding box center [95, 185] width 141 height 30
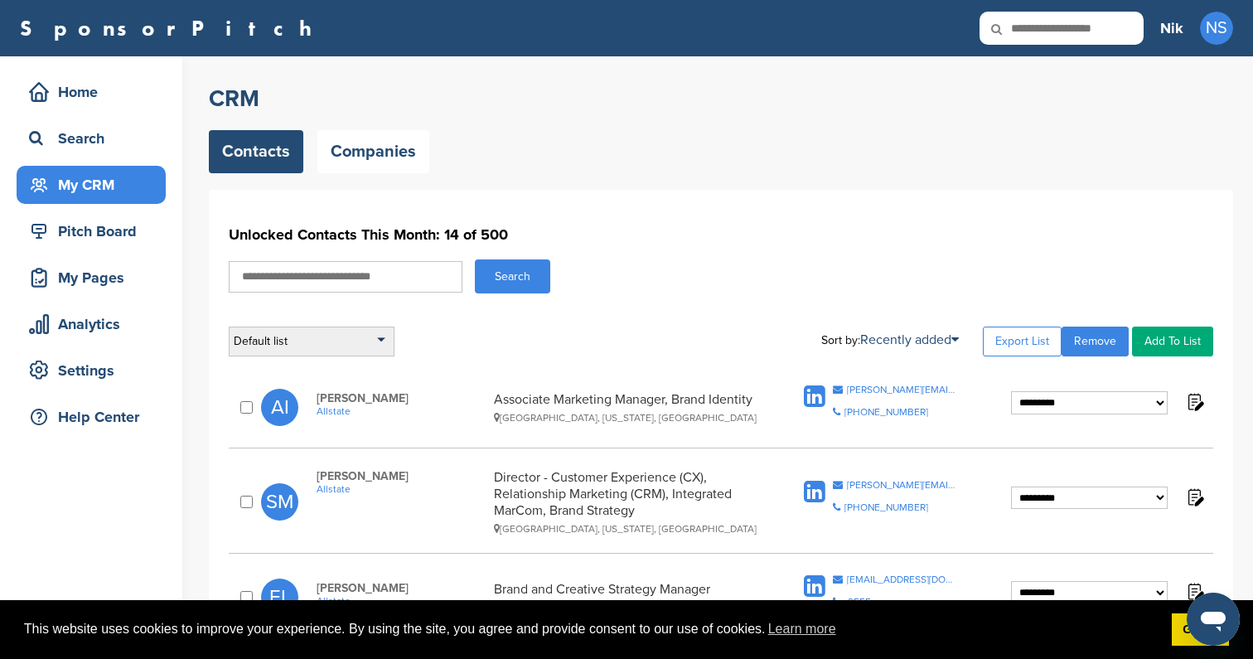
click at [317, 330] on div "Default list" at bounding box center [312, 342] width 166 height 30
click at [570, 331] on div "Default list Default List Sort by: Recently added Last Viewed Company Name Stag…" at bounding box center [721, 342] width 985 height 30
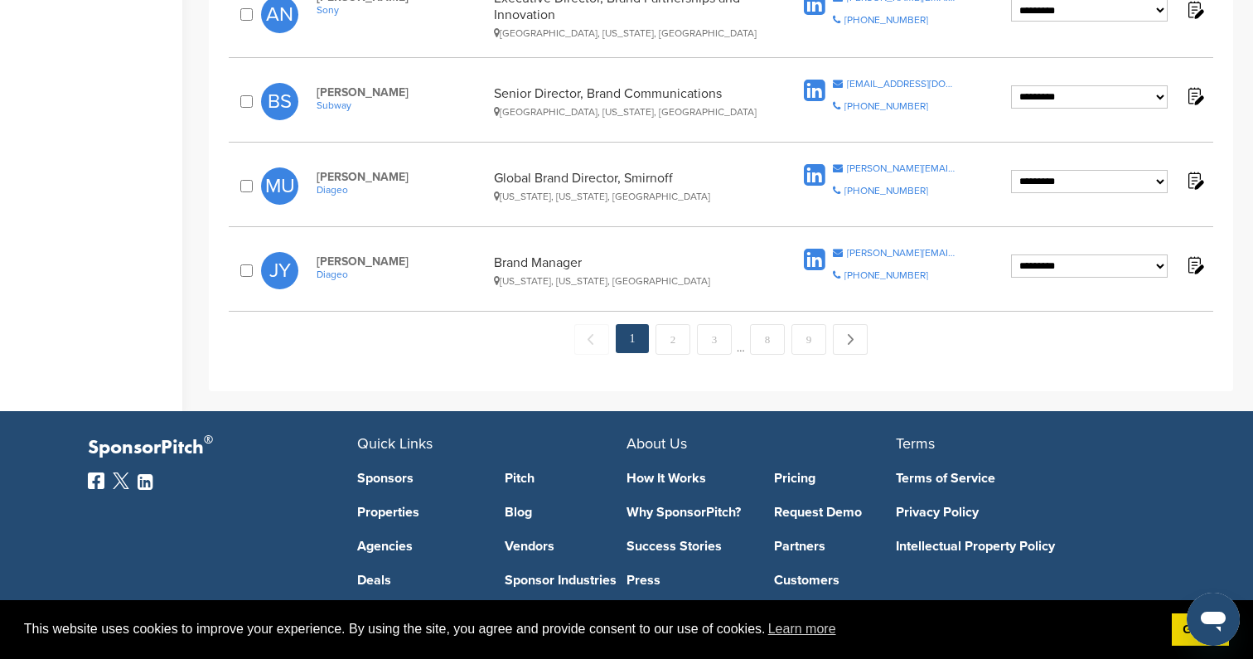
scroll to position [1718, 0]
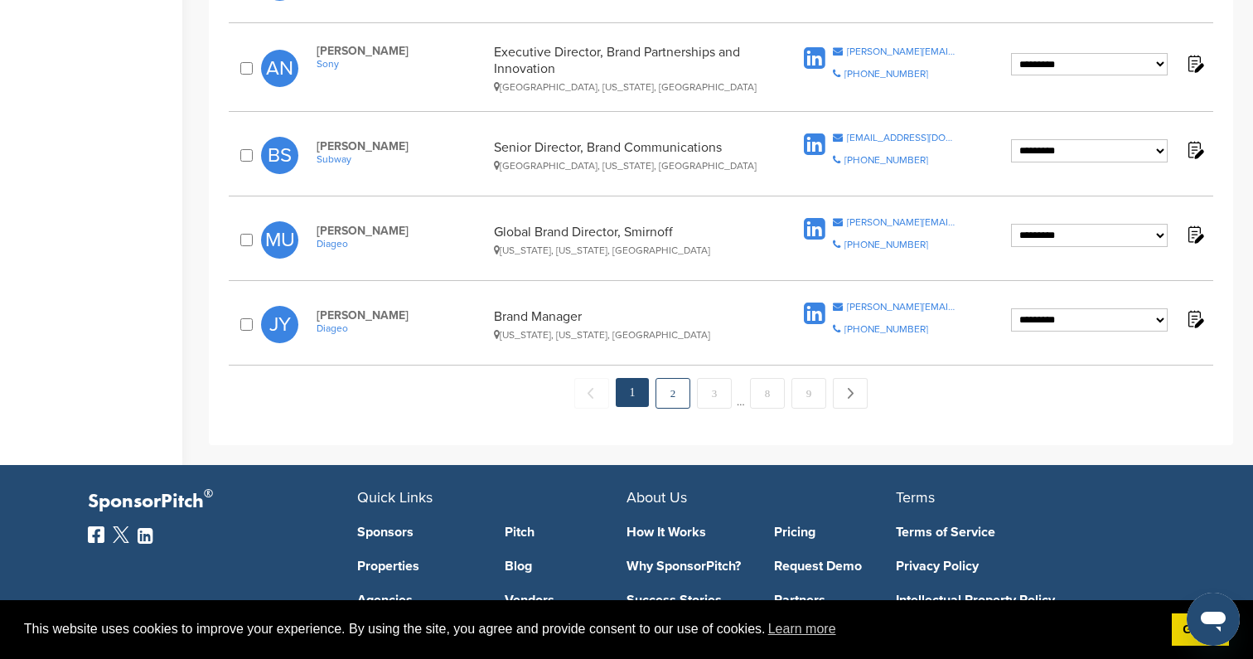
click at [673, 386] on link "2" at bounding box center [673, 393] width 35 height 31
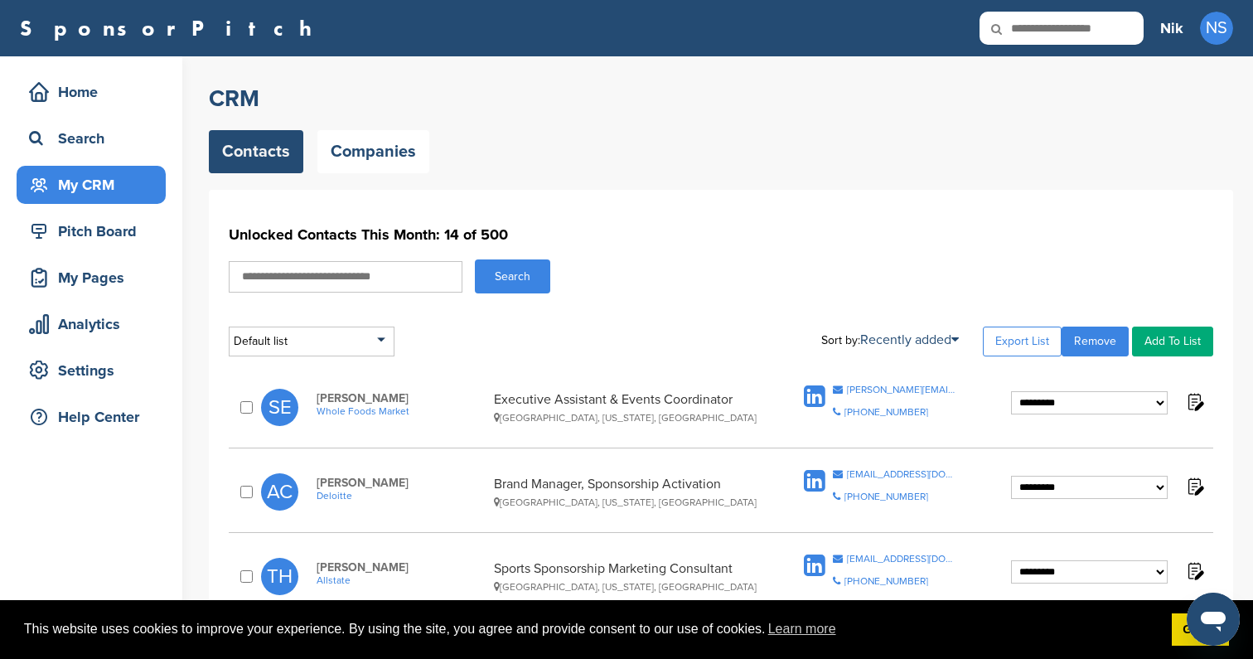
click at [394, 408] on span "Whole Foods Market" at bounding box center [401, 411] width 169 height 12
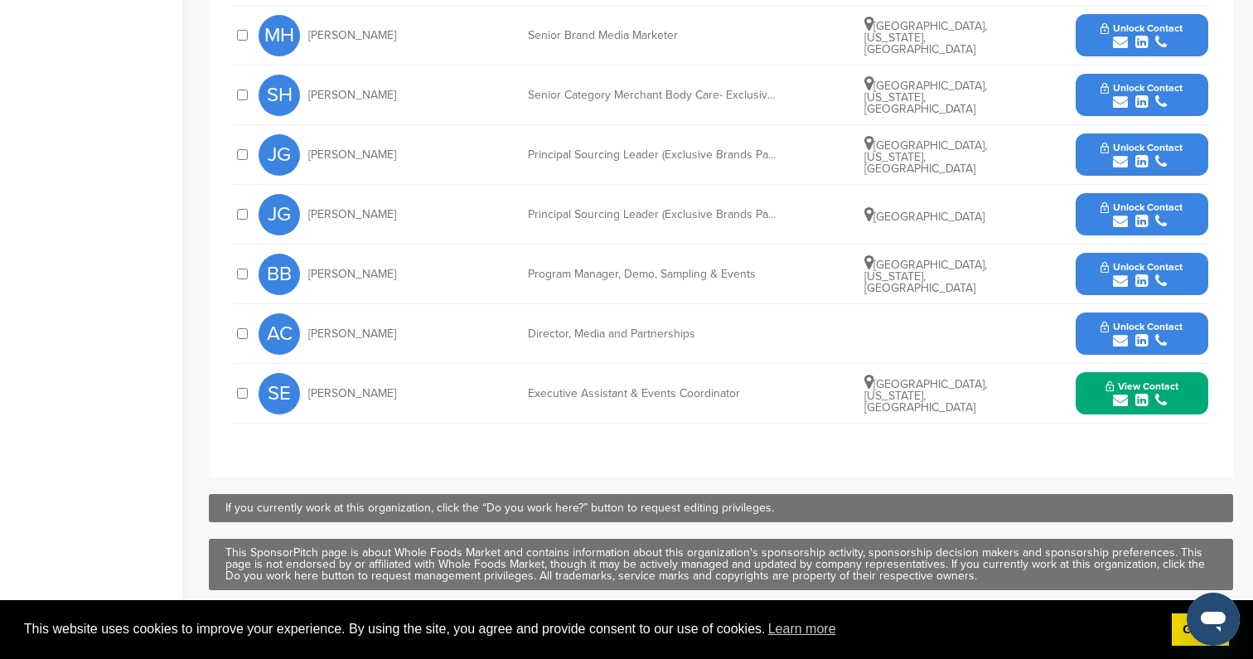
scroll to position [979, 0]
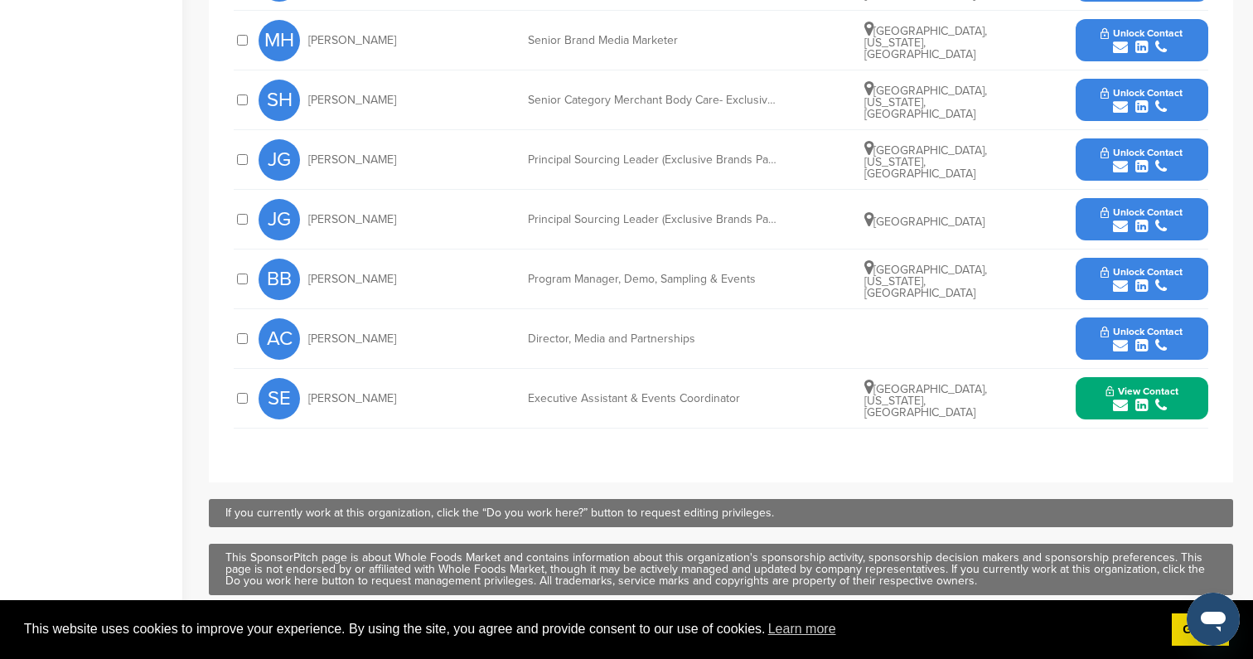
click at [1094, 319] on button "Unlock Contact" at bounding box center [1142, 339] width 122 height 50
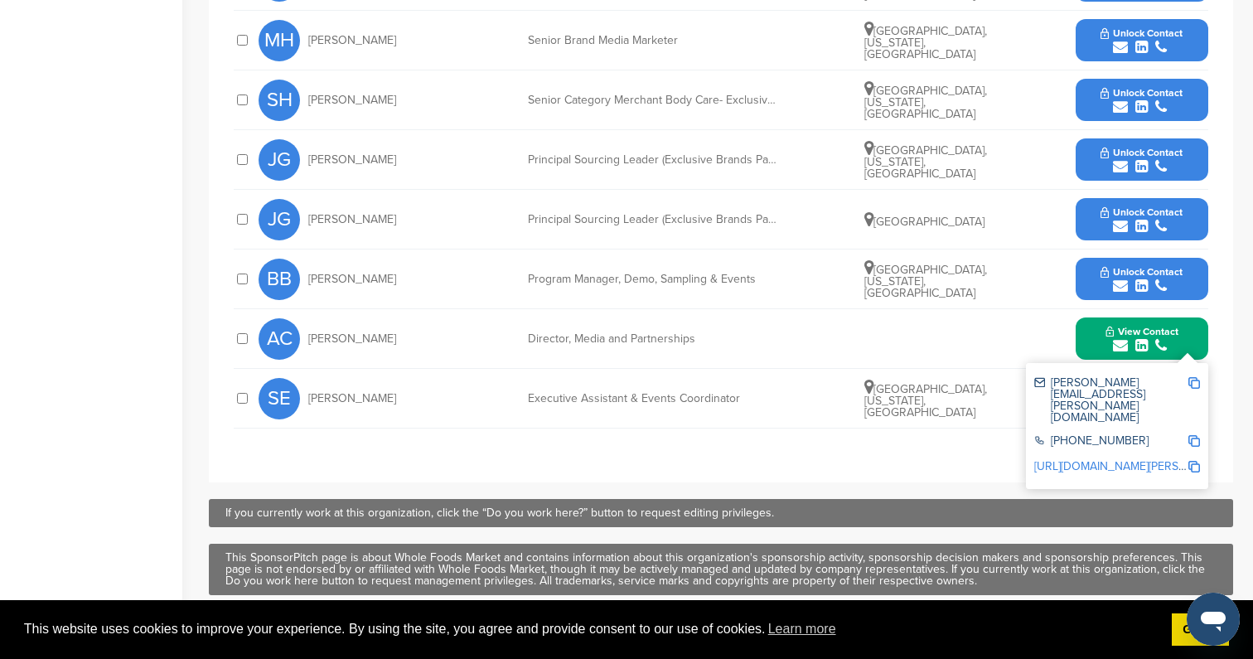
click at [1105, 278] on div "submit" at bounding box center [1142, 286] width 82 height 16
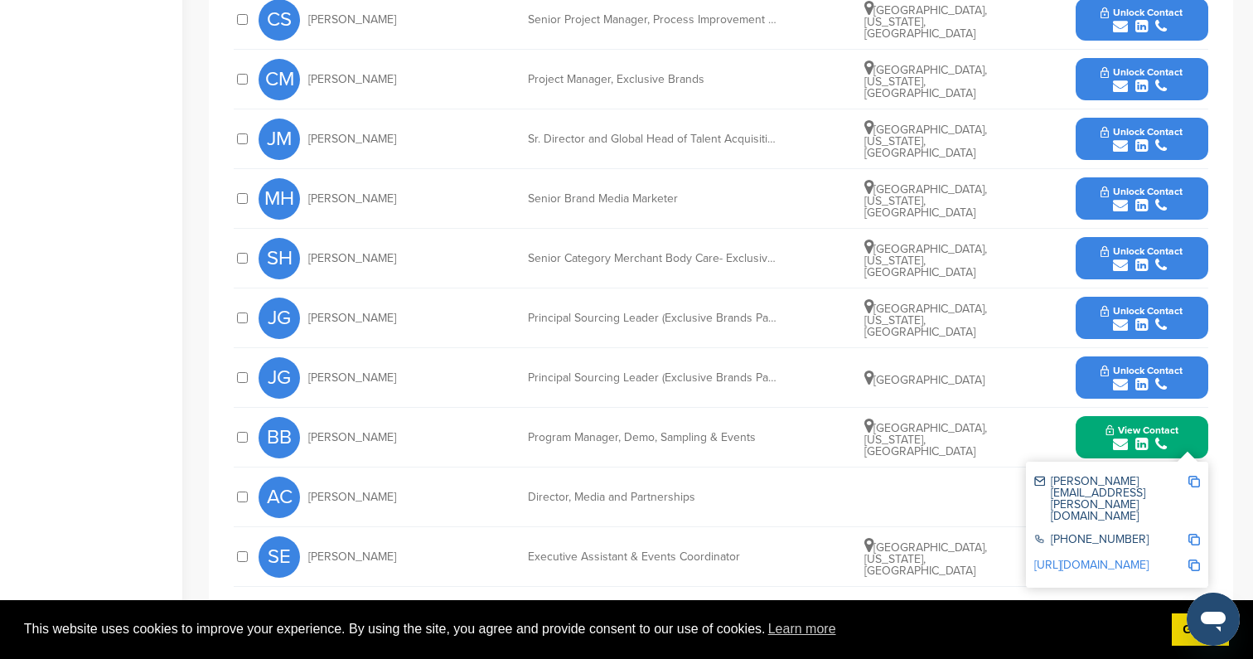
scroll to position [698, 0]
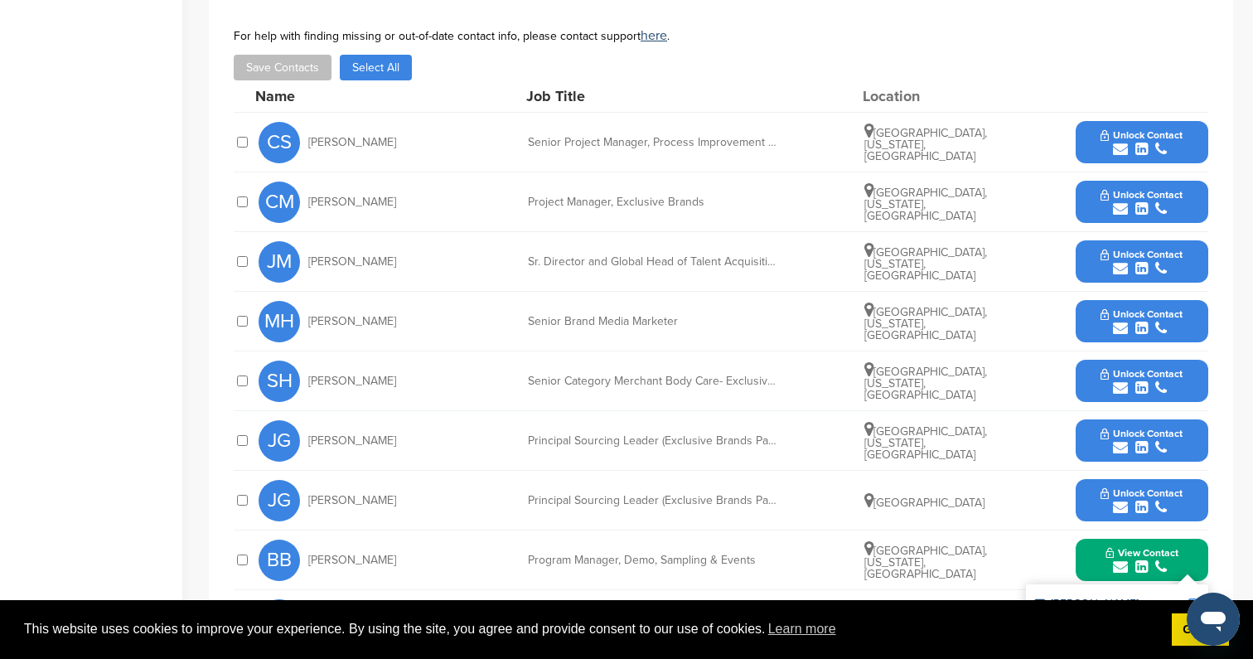
click at [1116, 321] on icon "submit" at bounding box center [1120, 328] width 15 height 15
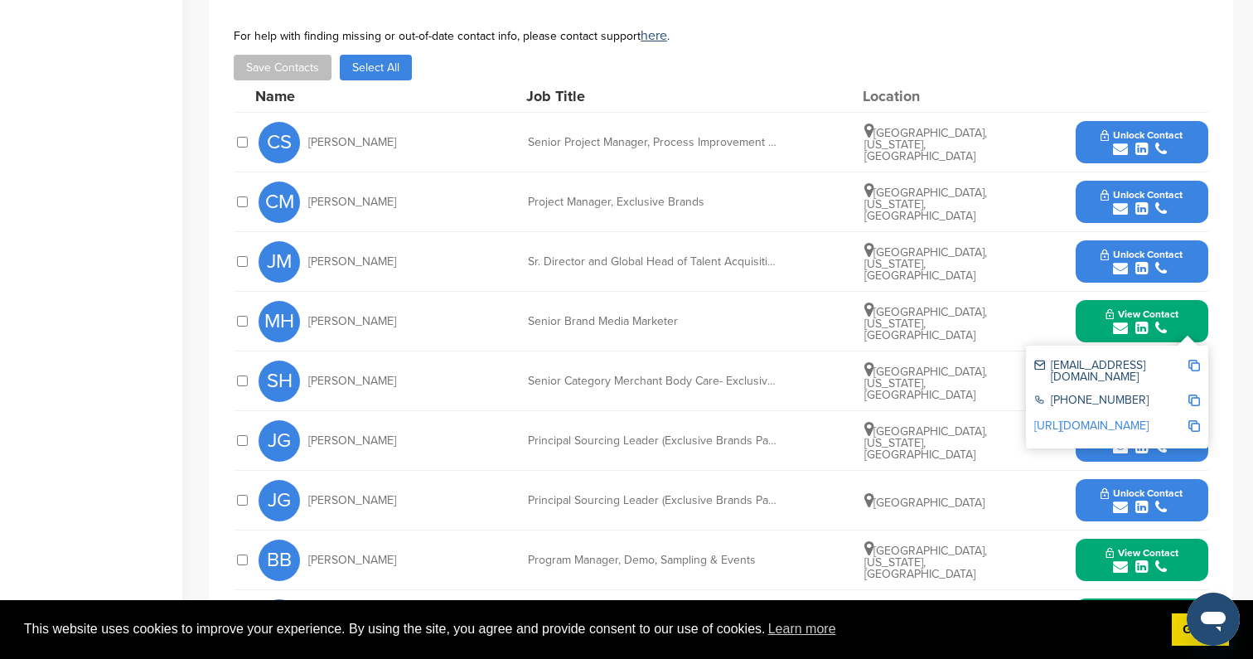
click at [1128, 201] on div "submit" at bounding box center [1142, 209] width 82 height 16
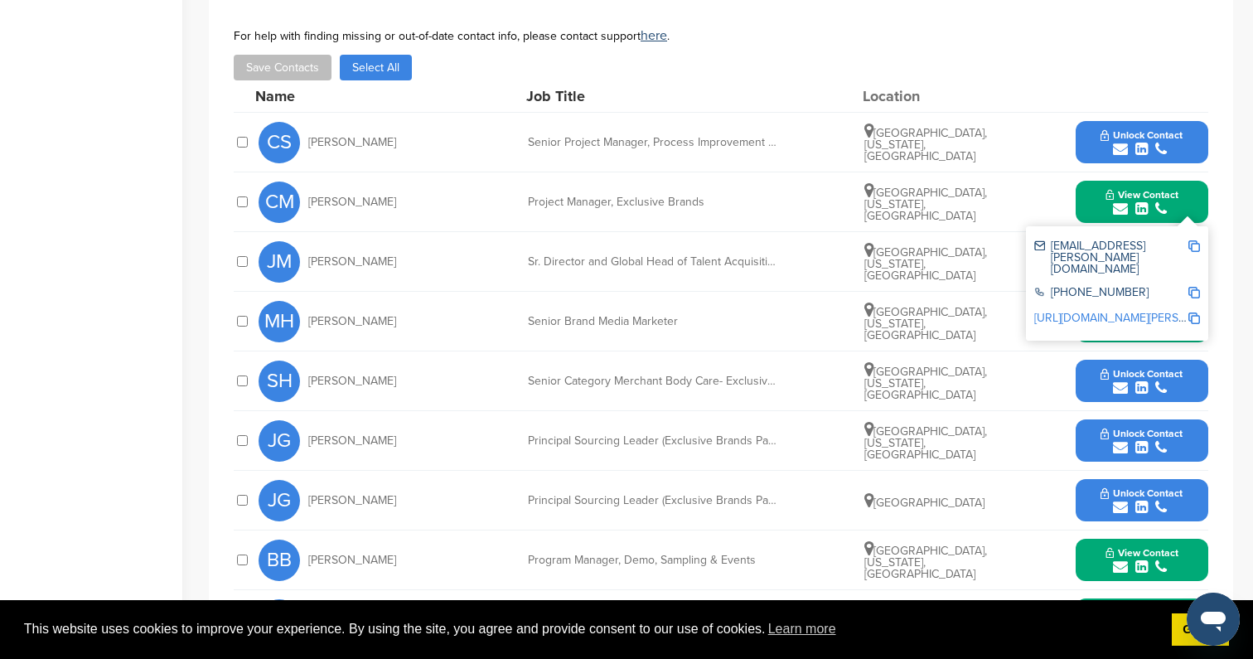
click at [1137, 129] on span "Unlock Contact" at bounding box center [1142, 135] width 82 height 12
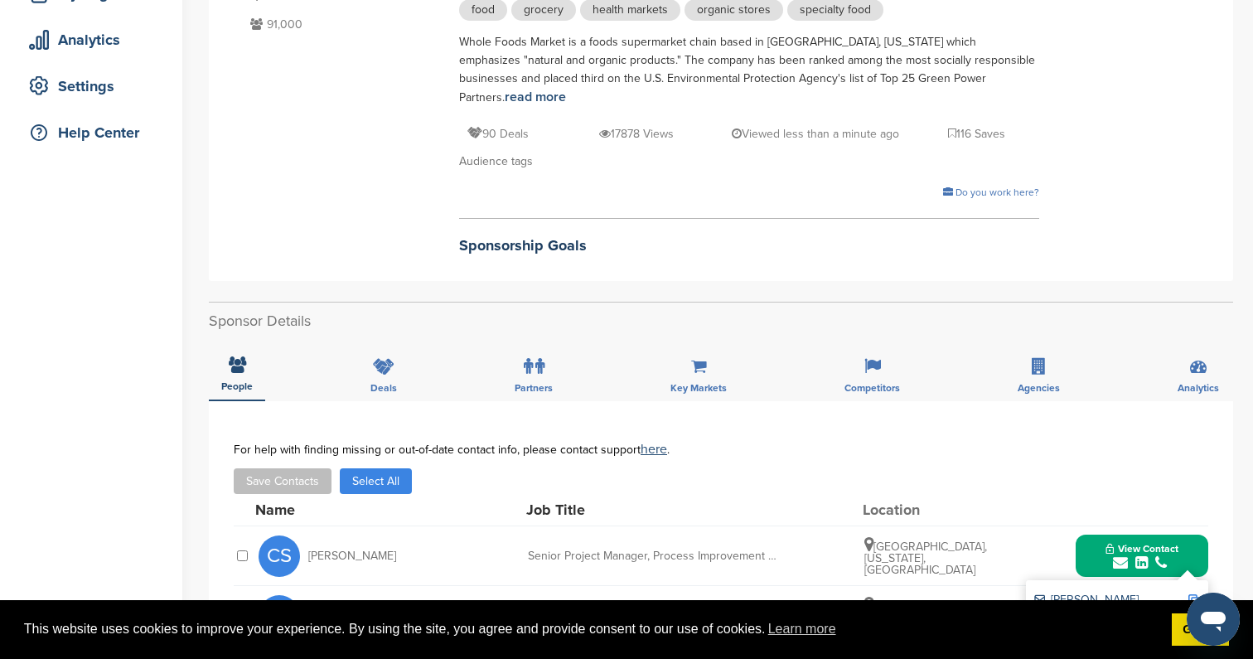
scroll to position [0, 0]
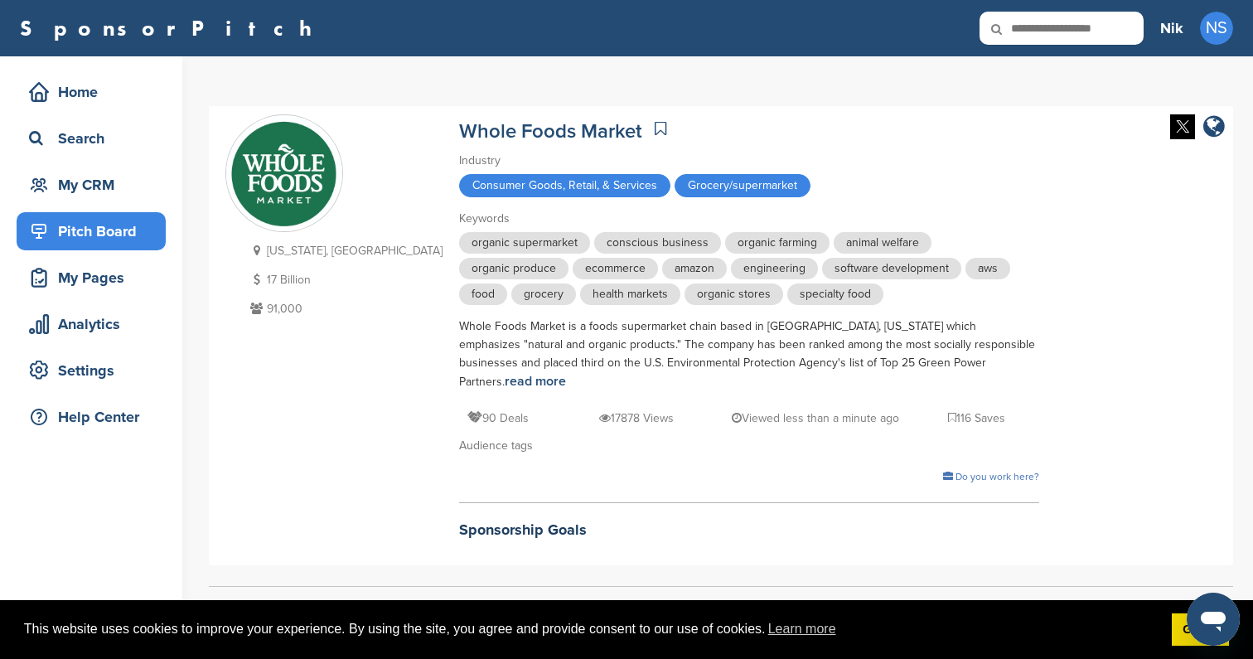
click at [114, 215] on div "Pitch Board" at bounding box center [91, 231] width 149 height 38
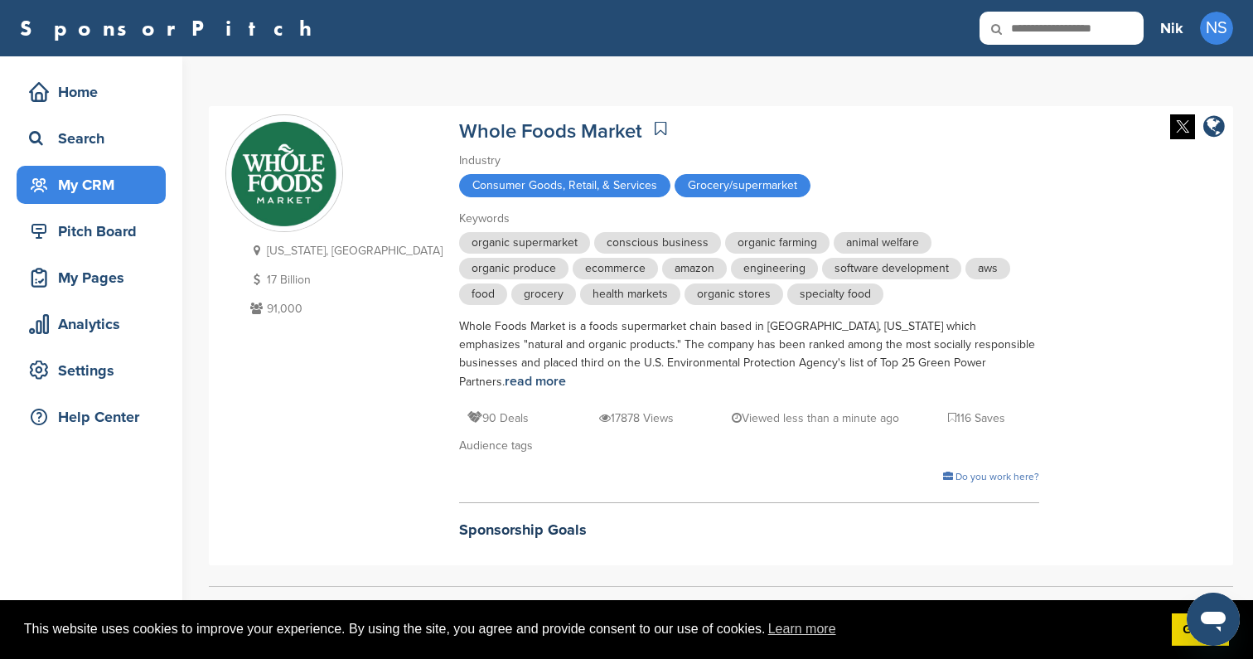
click at [107, 202] on div "My CRM" at bounding box center [91, 185] width 149 height 38
